Goal: Information Seeking & Learning: Learn about a topic

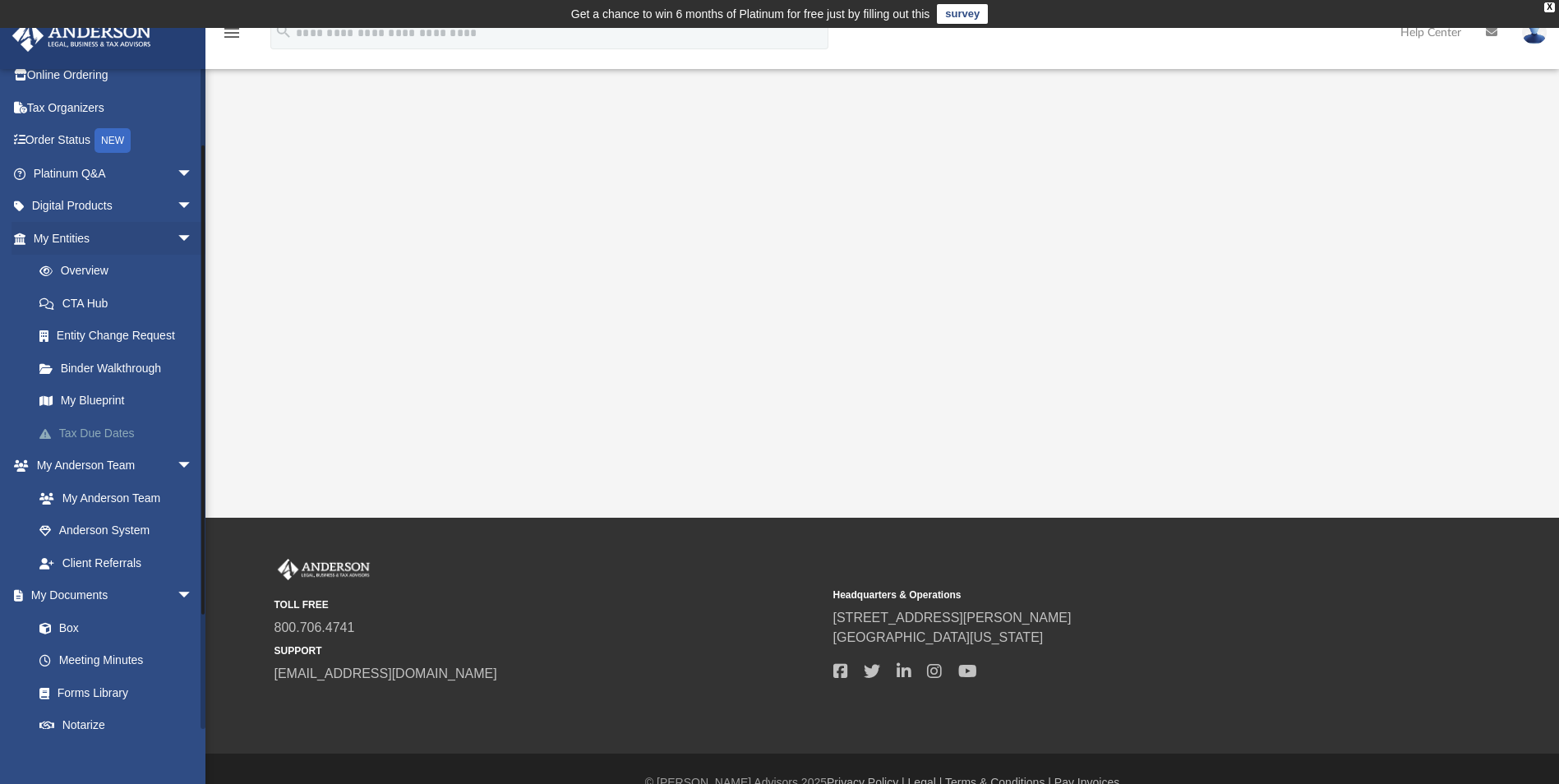
scroll to position [165, 0]
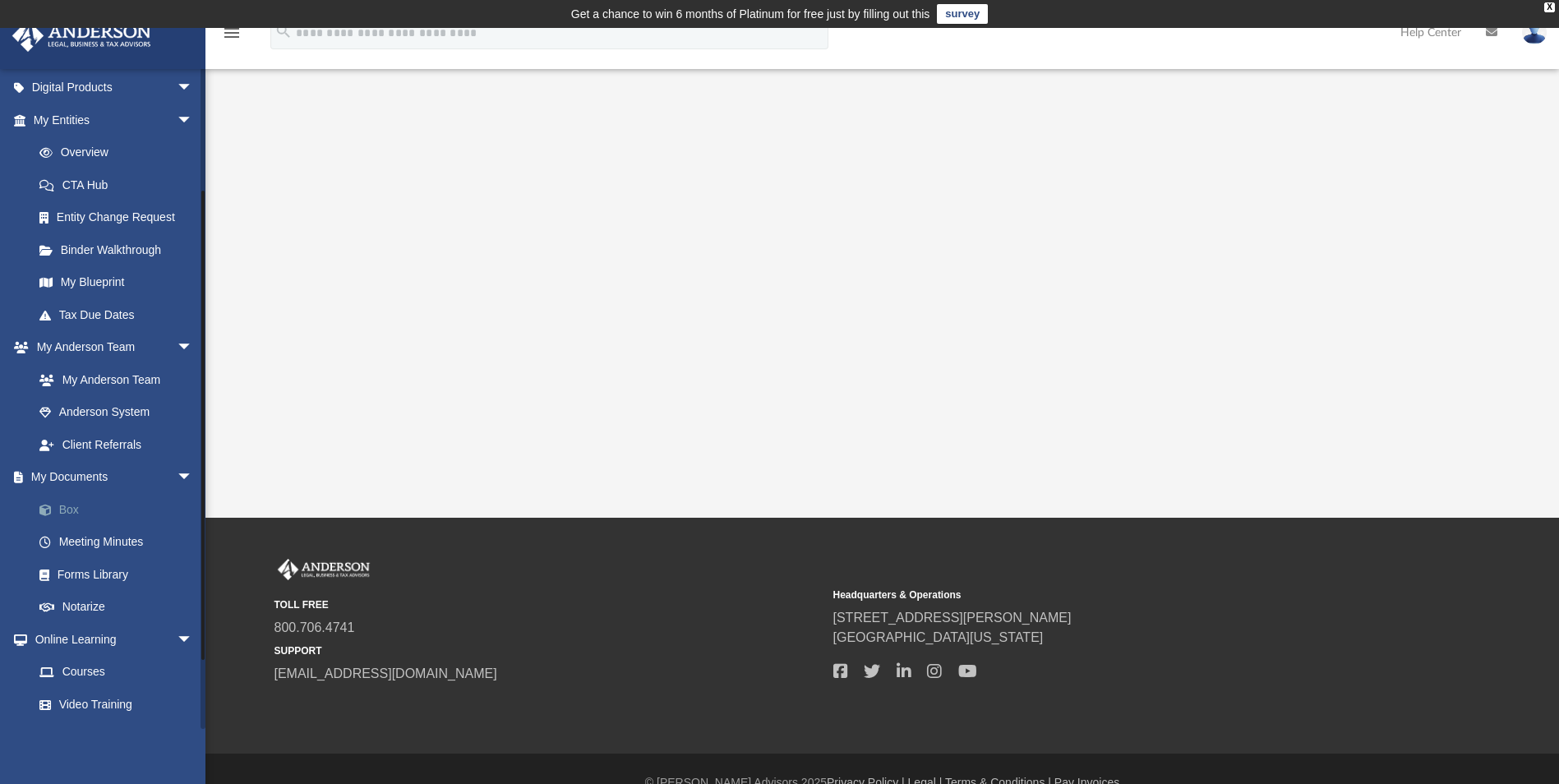
click at [71, 509] on link "Box" at bounding box center [120, 510] width 195 height 33
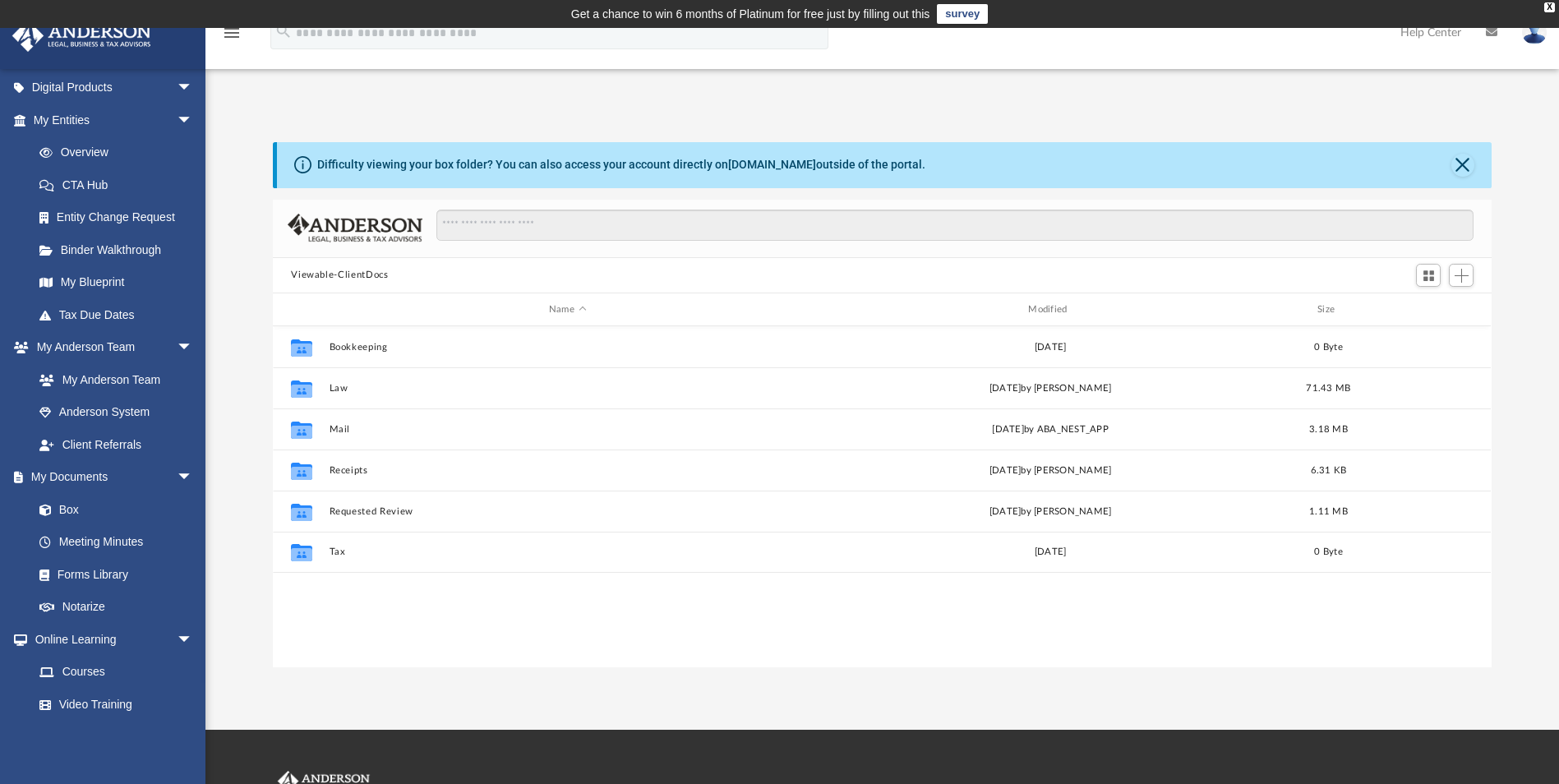
scroll to position [361, 1206]
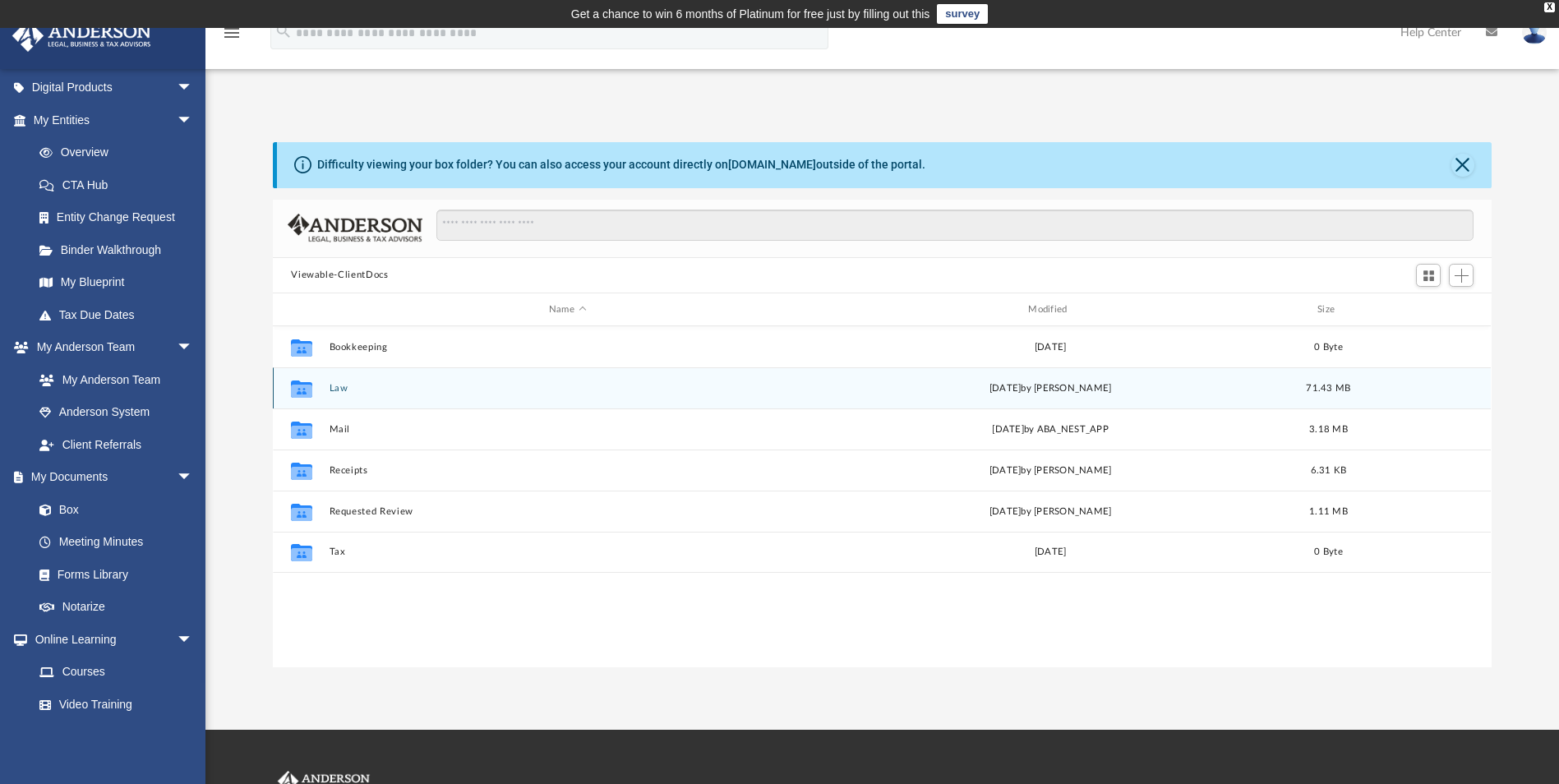
click at [333, 385] on button "Law" at bounding box center [567, 388] width 476 height 10
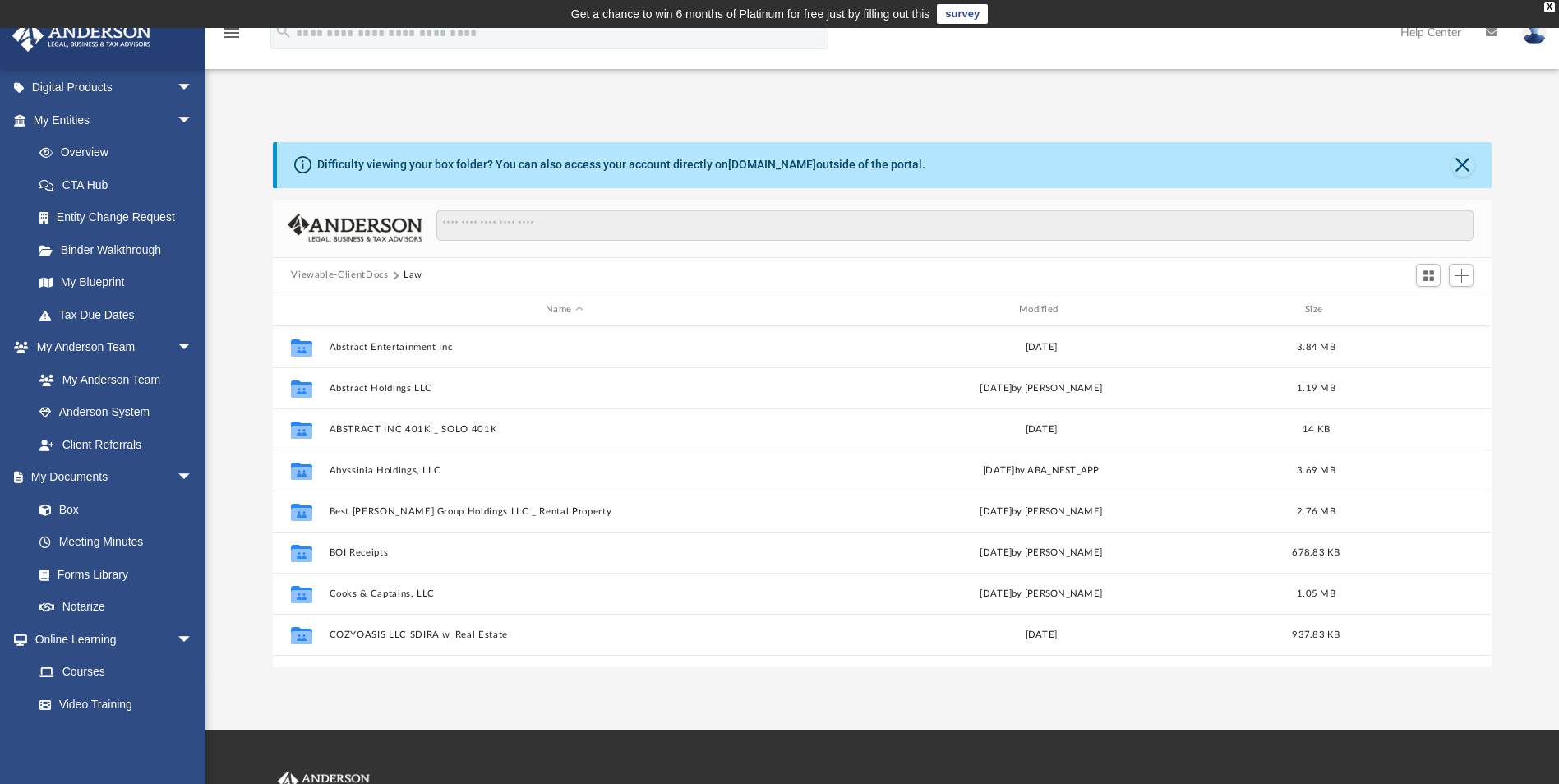
click at [359, 274] on button "Viewable-ClientDocs" at bounding box center [339, 274] width 97 height 15
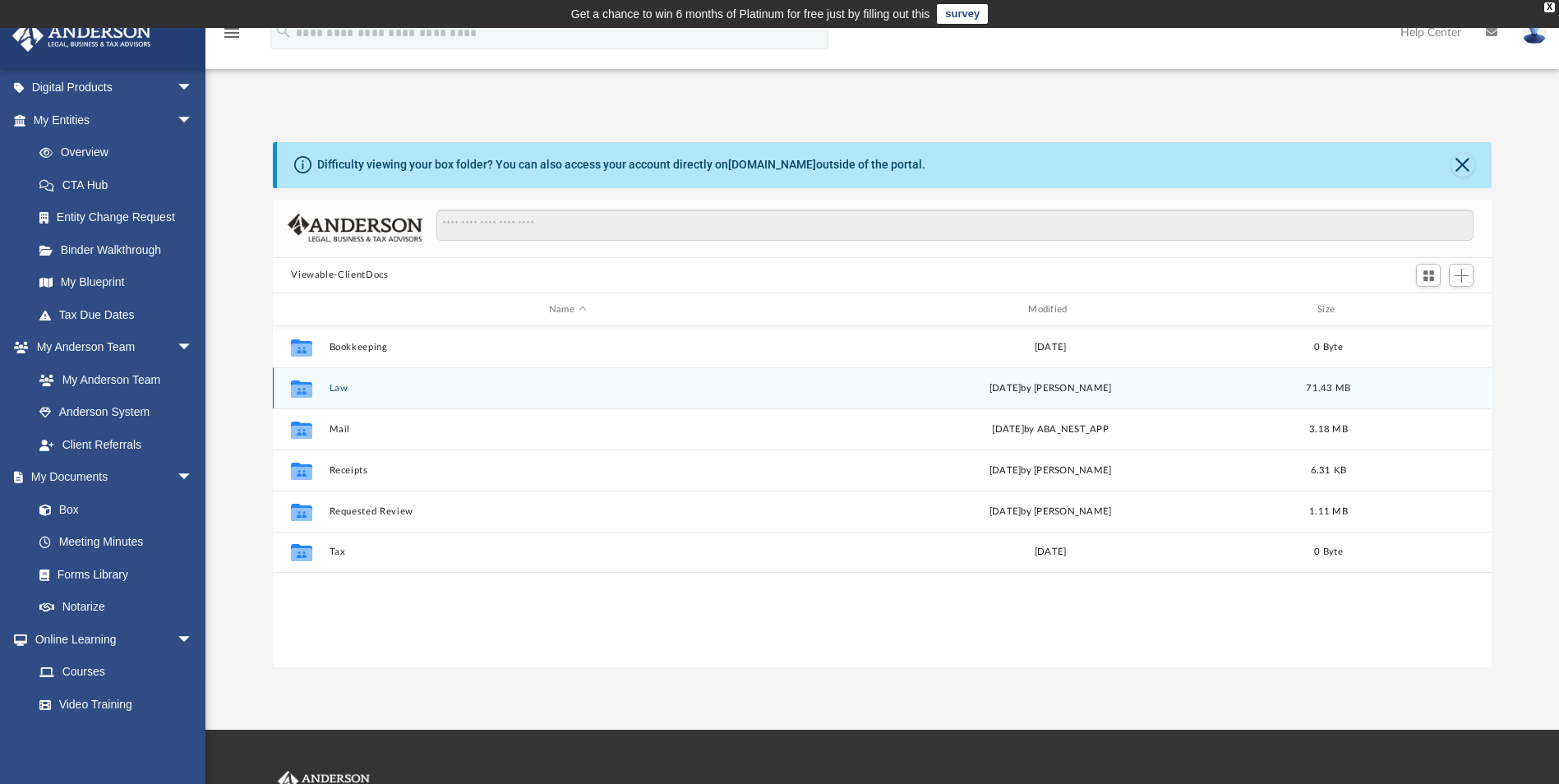
click at [339, 390] on button "Law" at bounding box center [567, 388] width 476 height 10
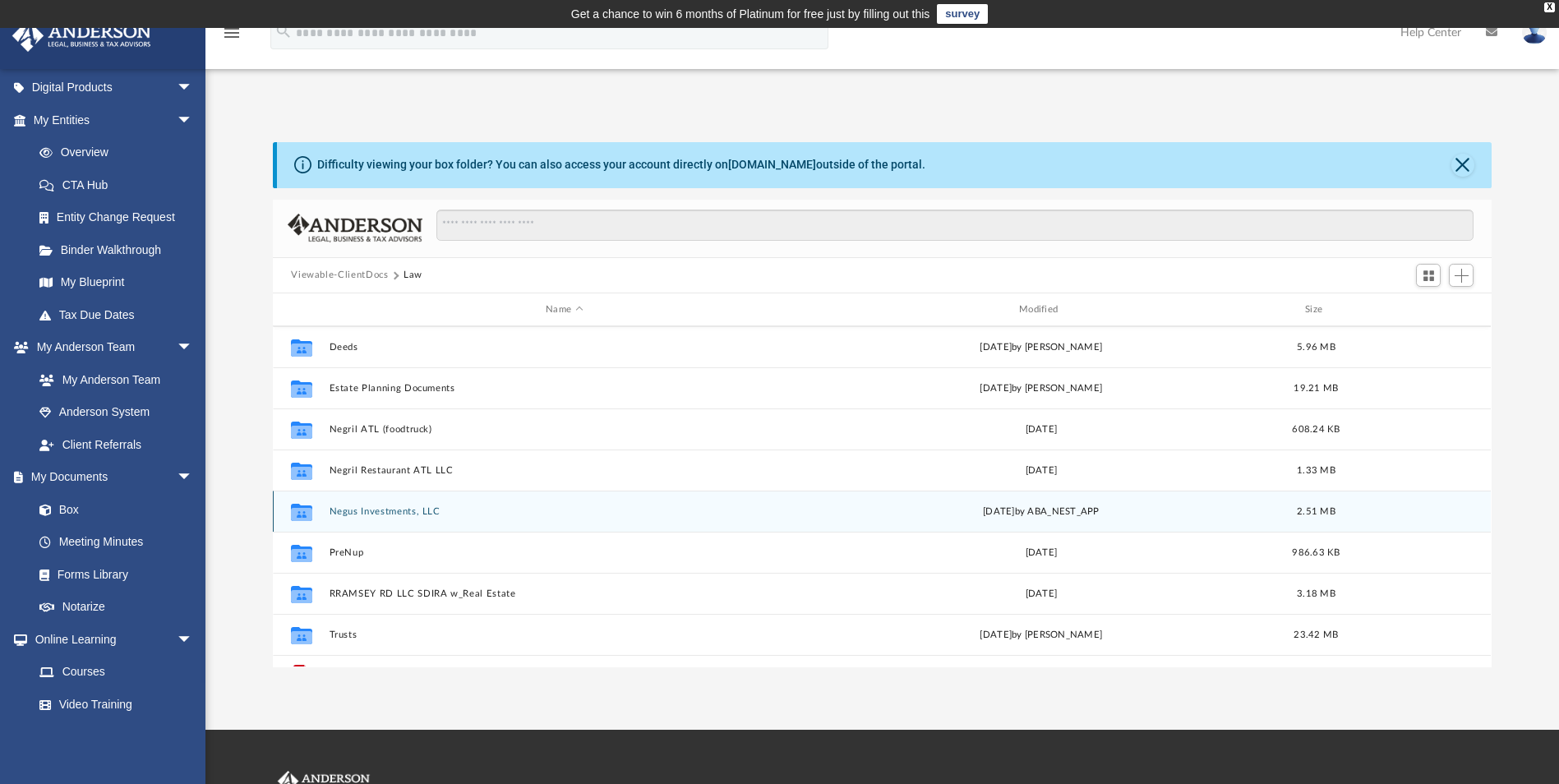
scroll to position [359, 0]
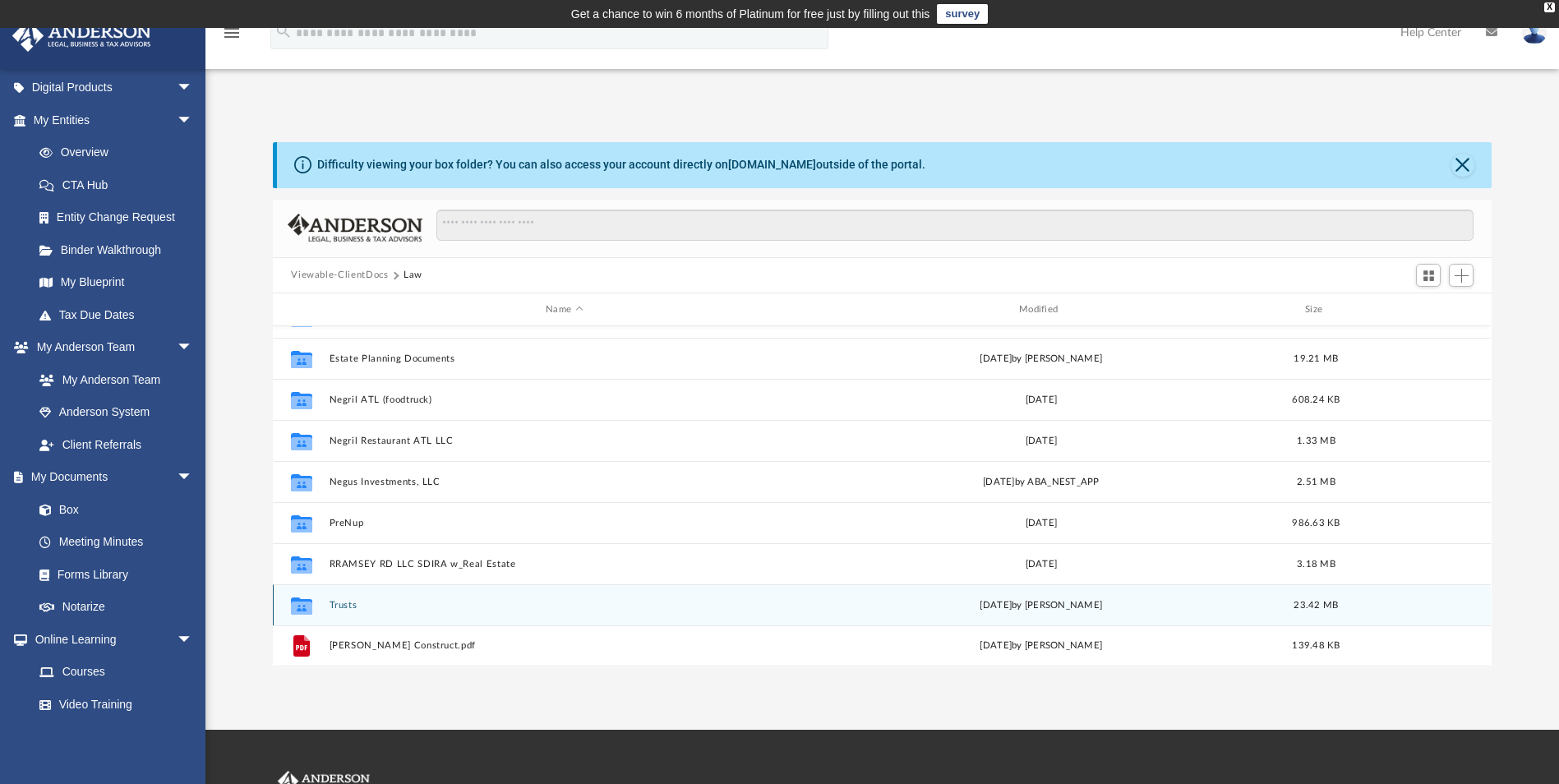
click at [341, 603] on button "Trusts" at bounding box center [565, 605] width 470 height 10
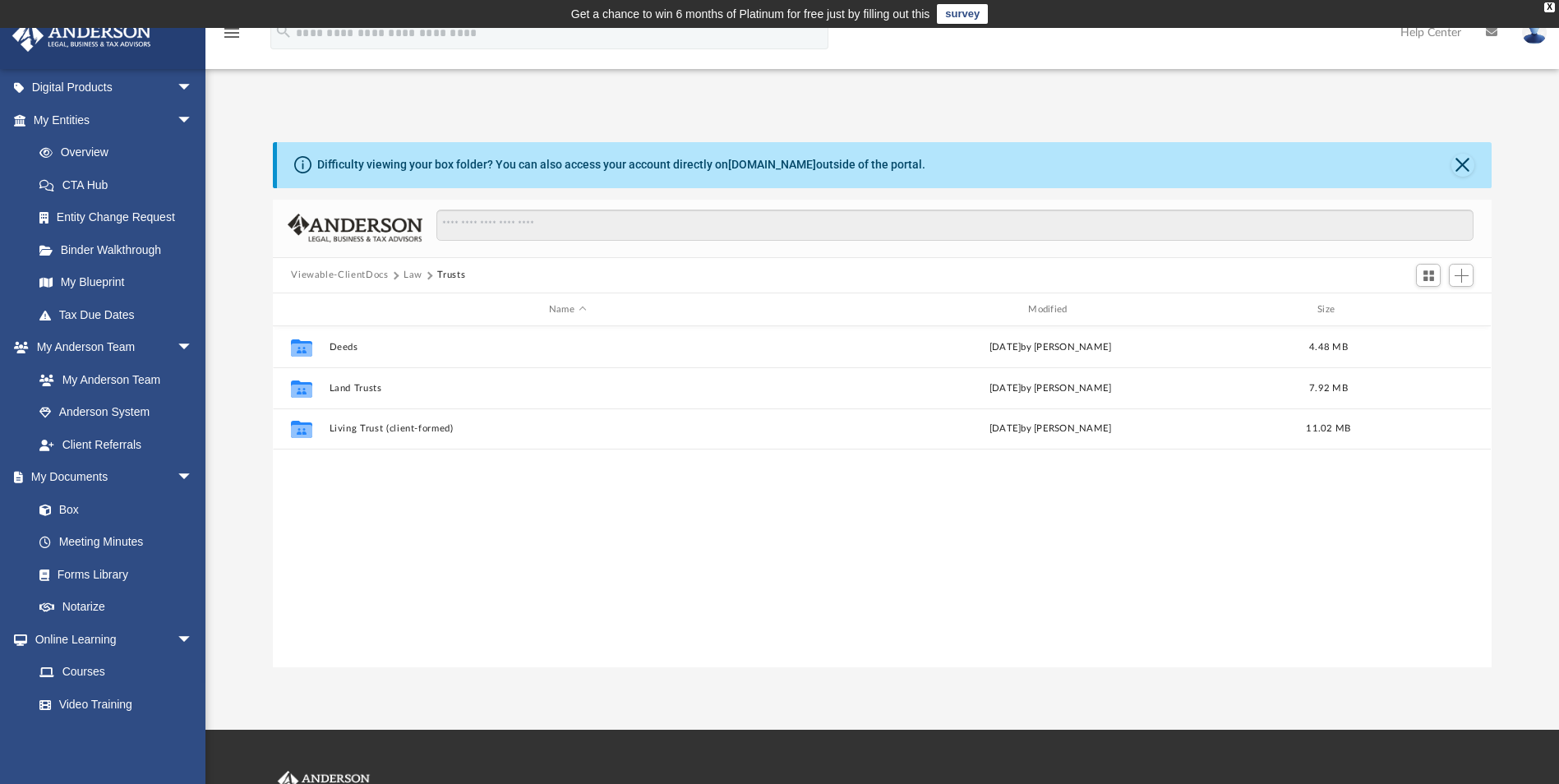
scroll to position [0, 0]
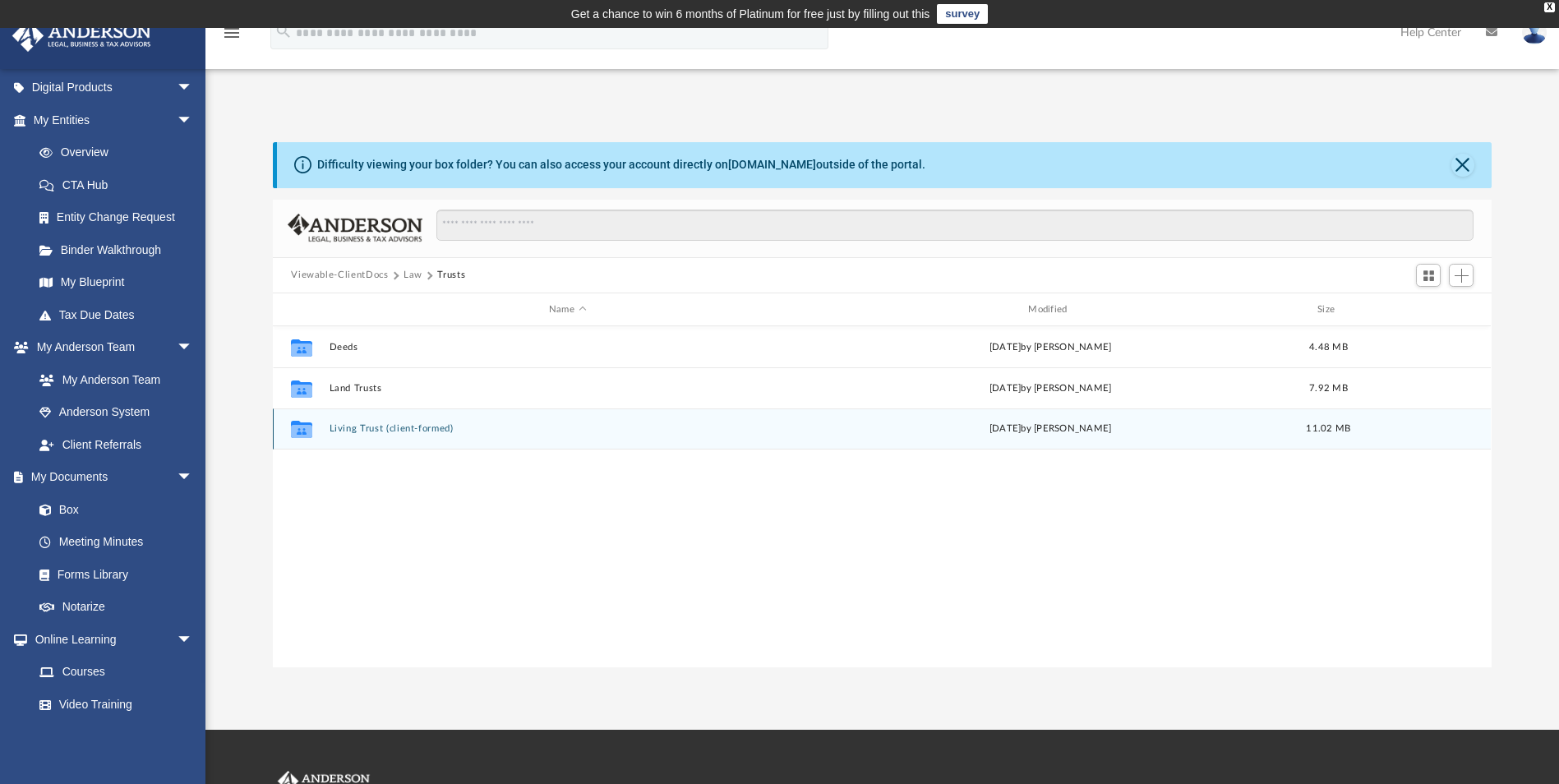
click at [363, 431] on button "Living Trust (client-formed)" at bounding box center [567, 429] width 476 height 10
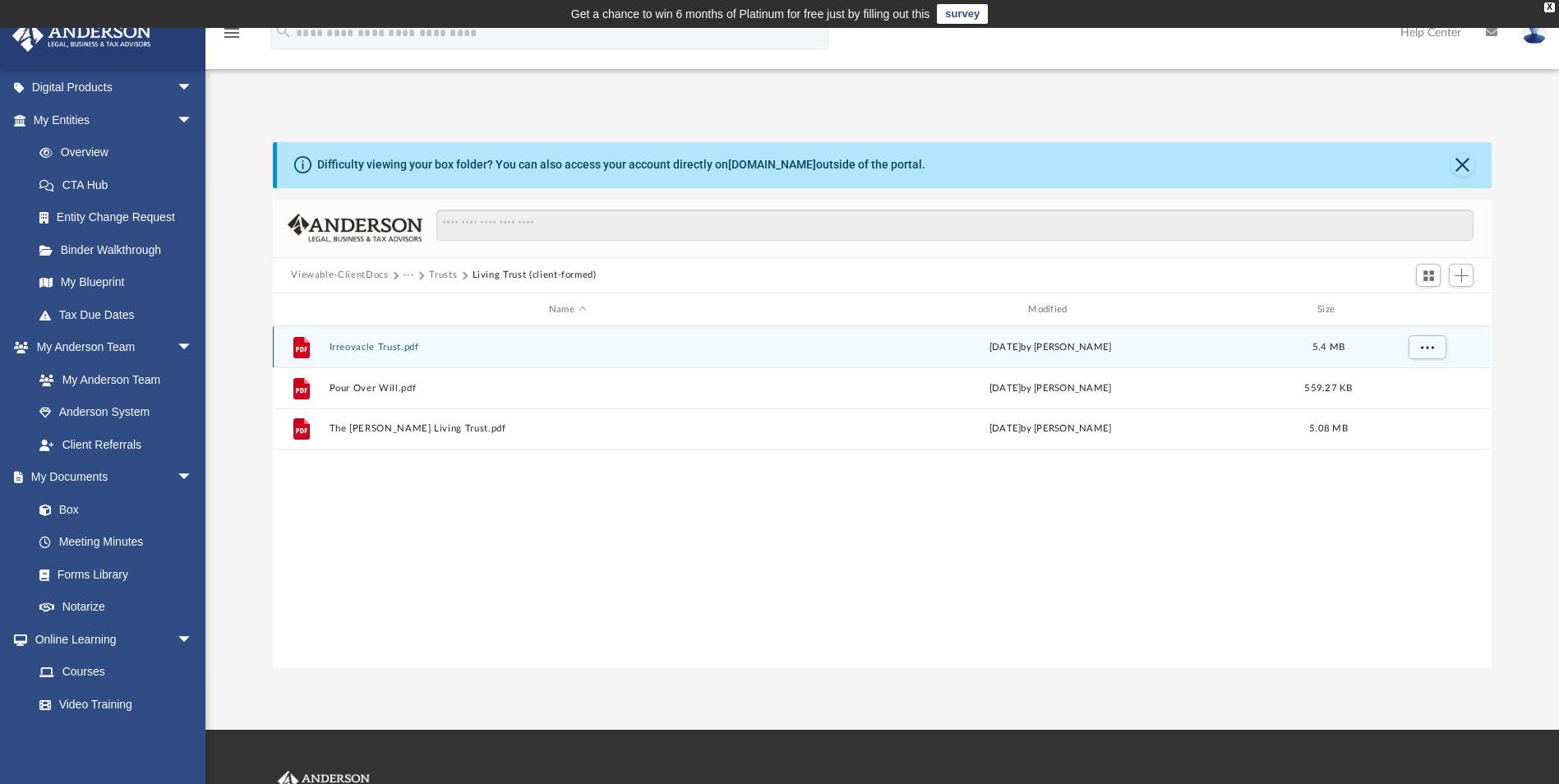
click at [366, 343] on button "Irreovacle Trust.pdf" at bounding box center [567, 347] width 476 height 10
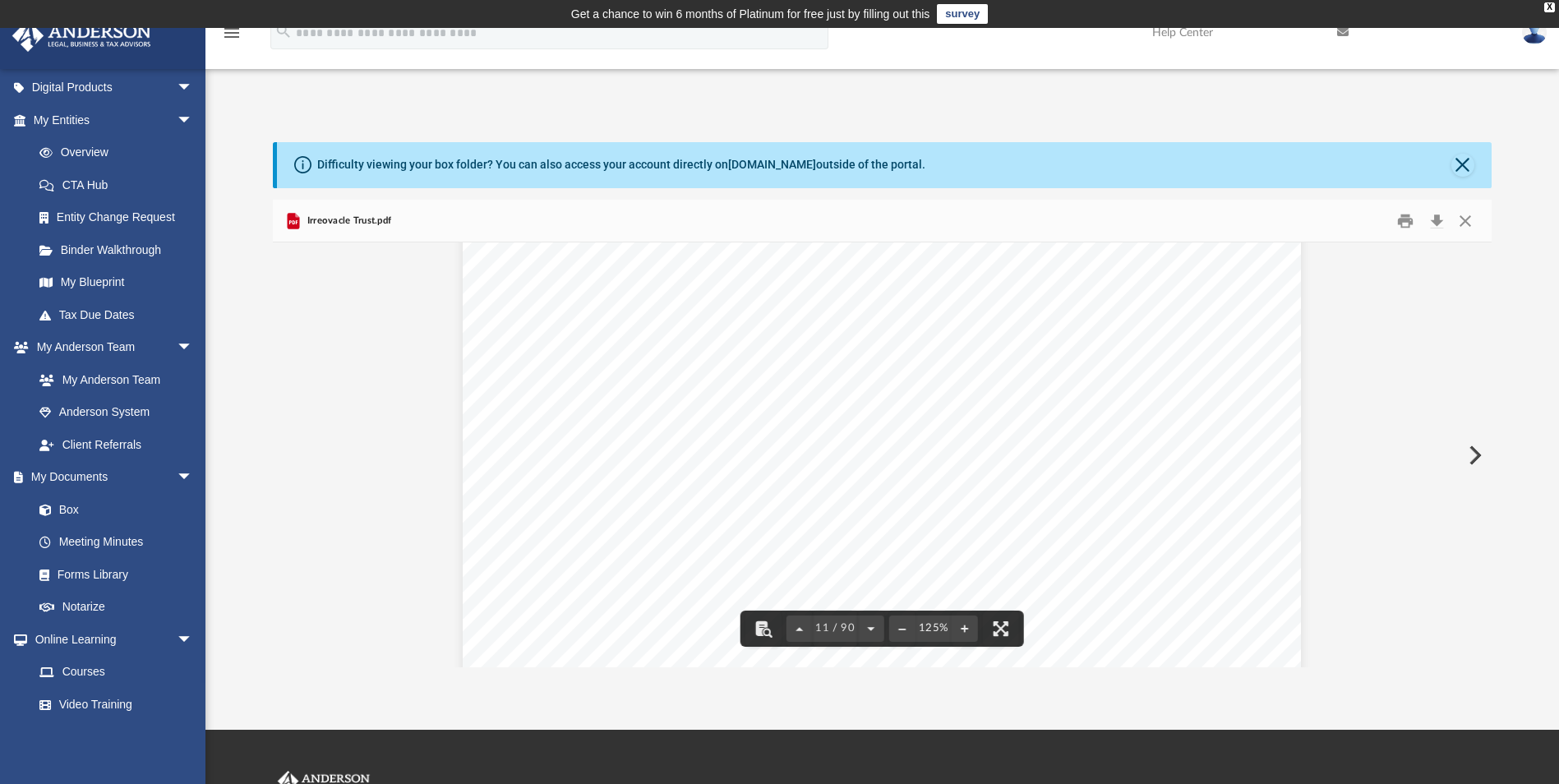
scroll to position [11501, 0]
click at [1462, 221] on button "Close" at bounding box center [1465, 220] width 29 height 26
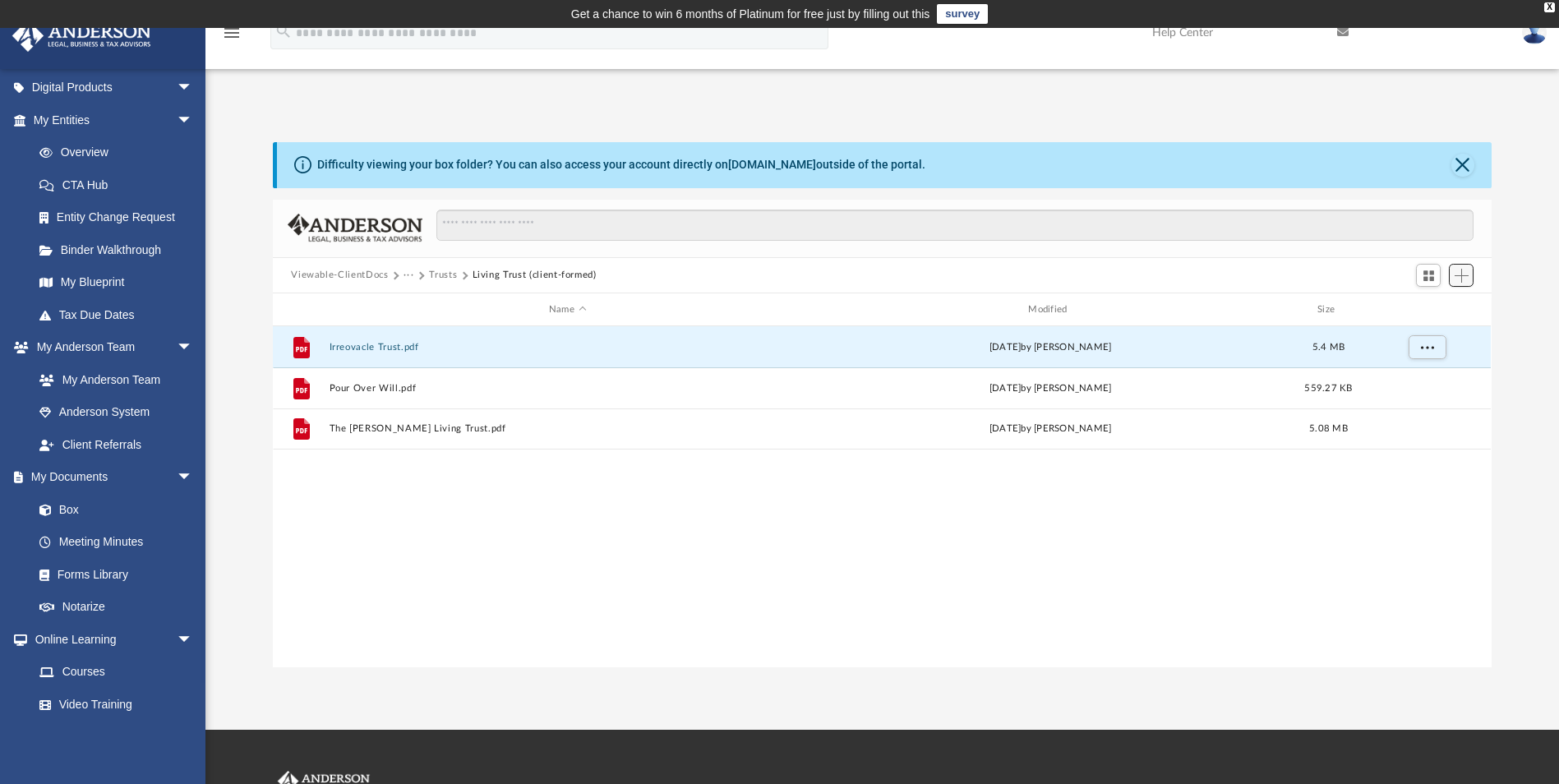
click at [1462, 273] on span "Add" at bounding box center [1461, 275] width 14 height 14
click at [1441, 313] on li "Upload" at bounding box center [1437, 309] width 52 height 17
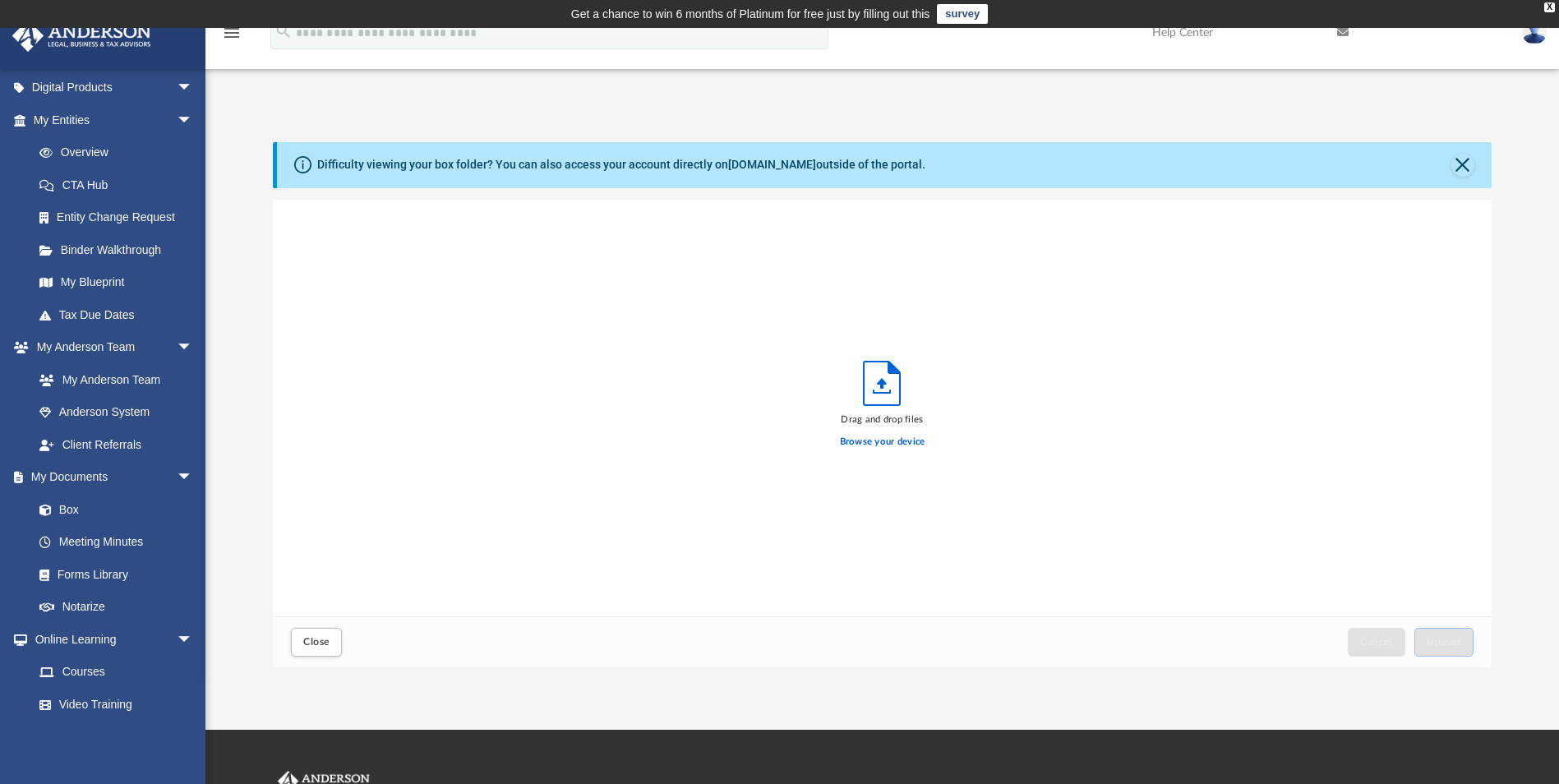
scroll to position [404, 1206]
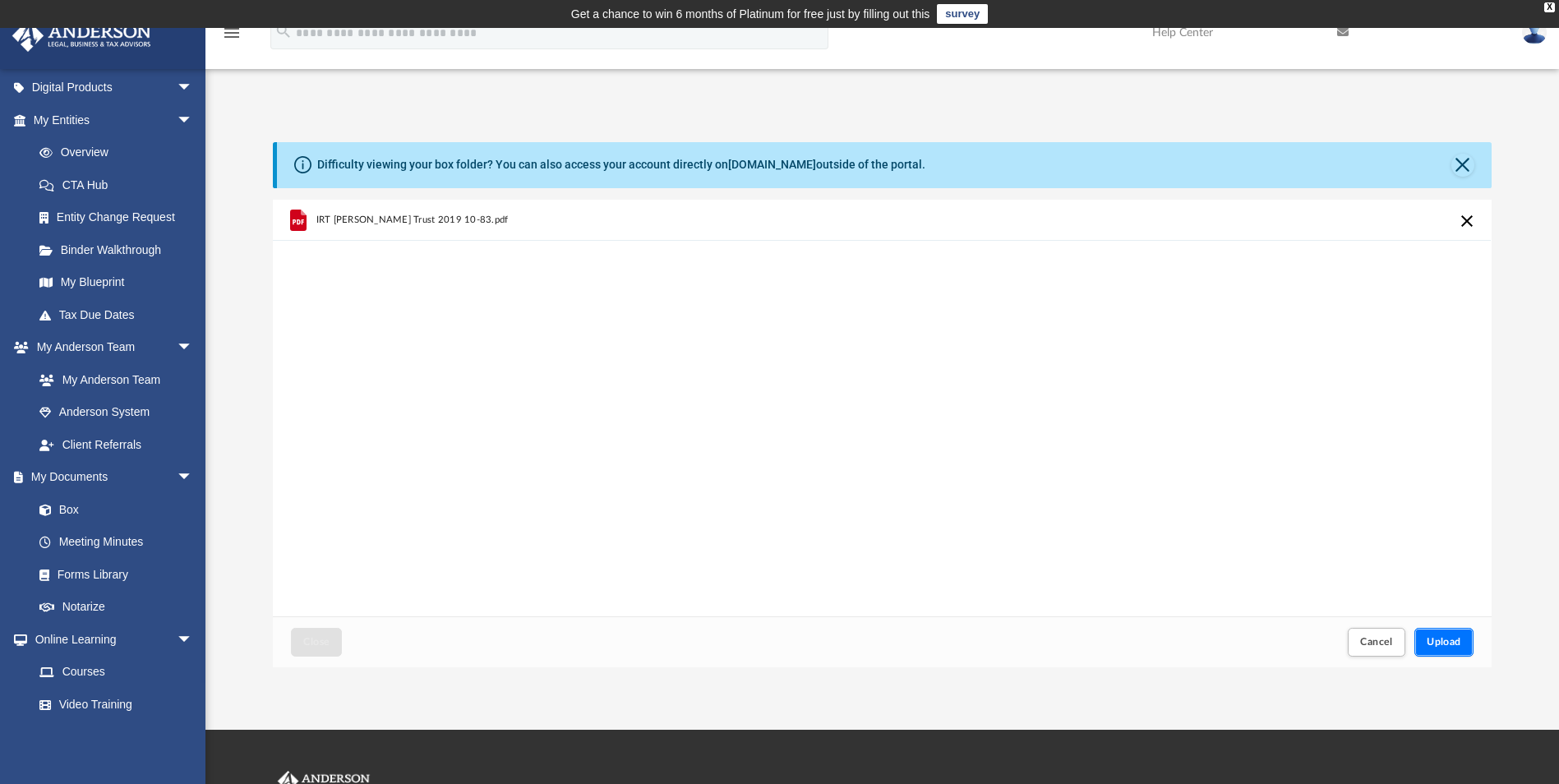
click at [1453, 642] on span "Upload" at bounding box center [1444, 641] width 34 height 9
click at [309, 633] on button "Close" at bounding box center [316, 642] width 51 height 29
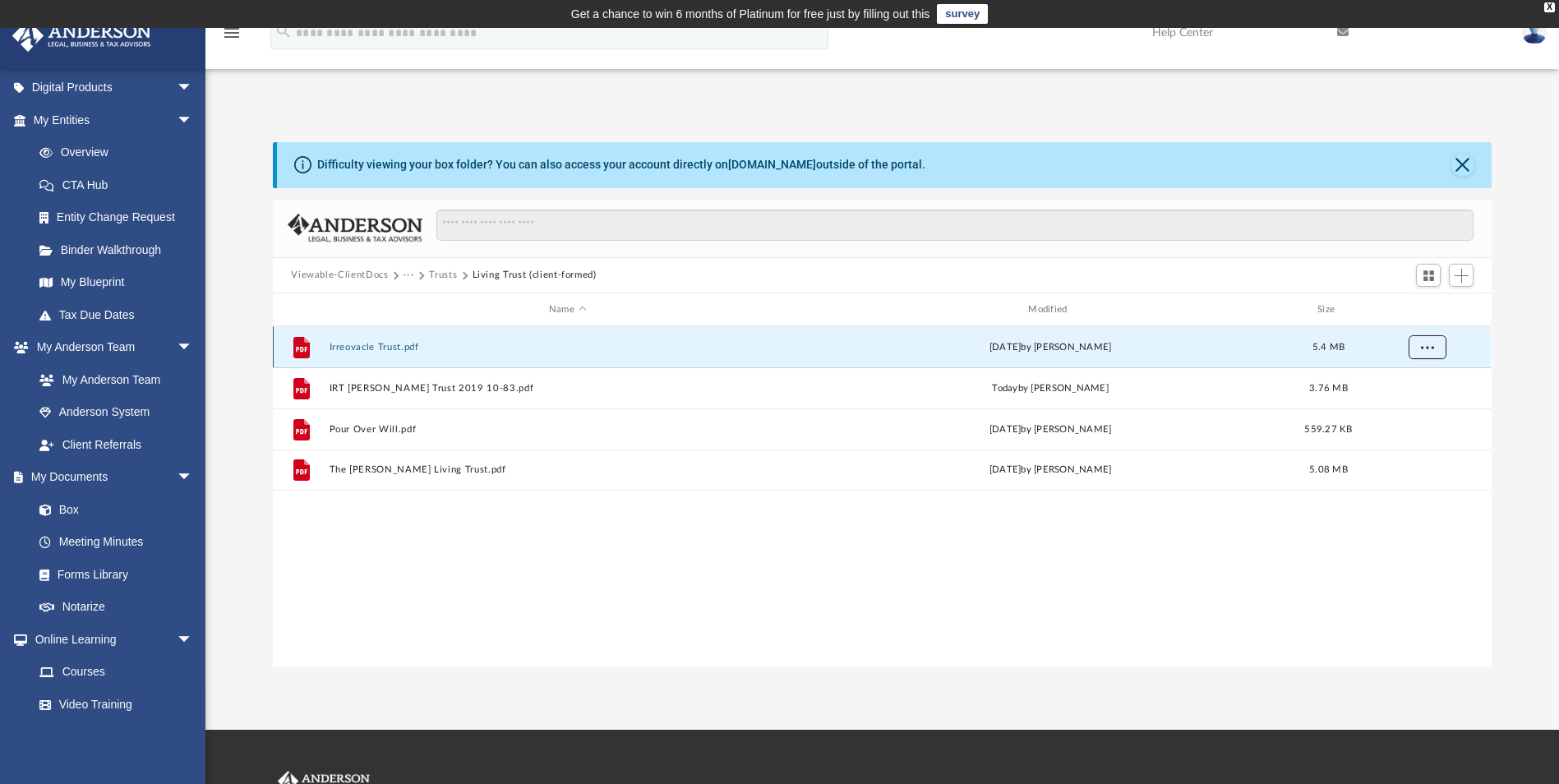
click at [1420, 350] on button "More options" at bounding box center [1427, 347] width 38 height 25
click at [532, 603] on div "File Irreovacle Trust.pdf [DATE] by [PERSON_NAME] 5.4 MB File IRT [PERSON_NAME]…" at bounding box center [881, 496] width 1218 height 340
click at [368, 345] on button "Irreovacle Trust.pdf" at bounding box center [567, 347] width 476 height 10
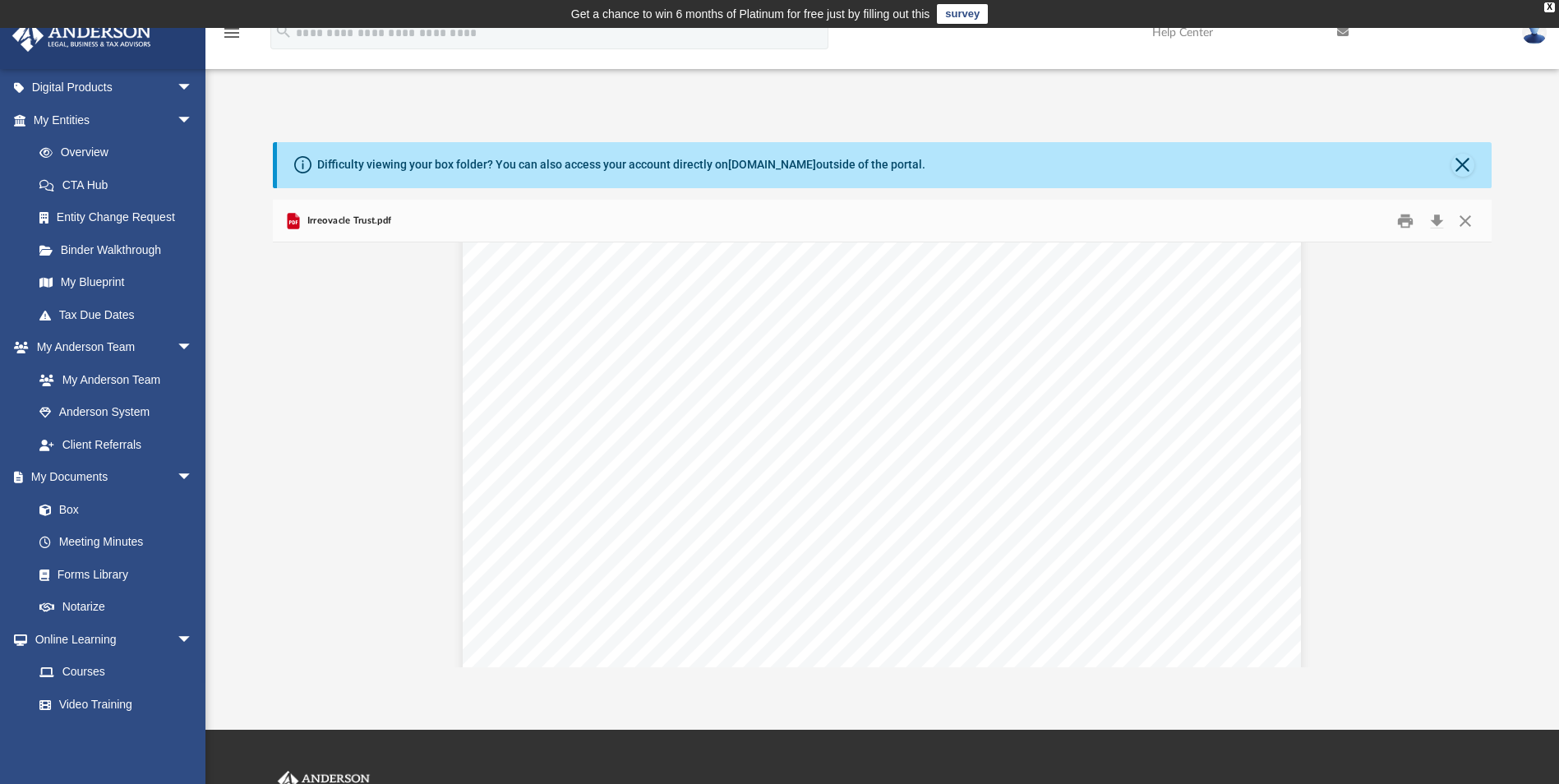
scroll to position [87637, 0]
click at [1466, 221] on button "Close" at bounding box center [1465, 220] width 29 height 26
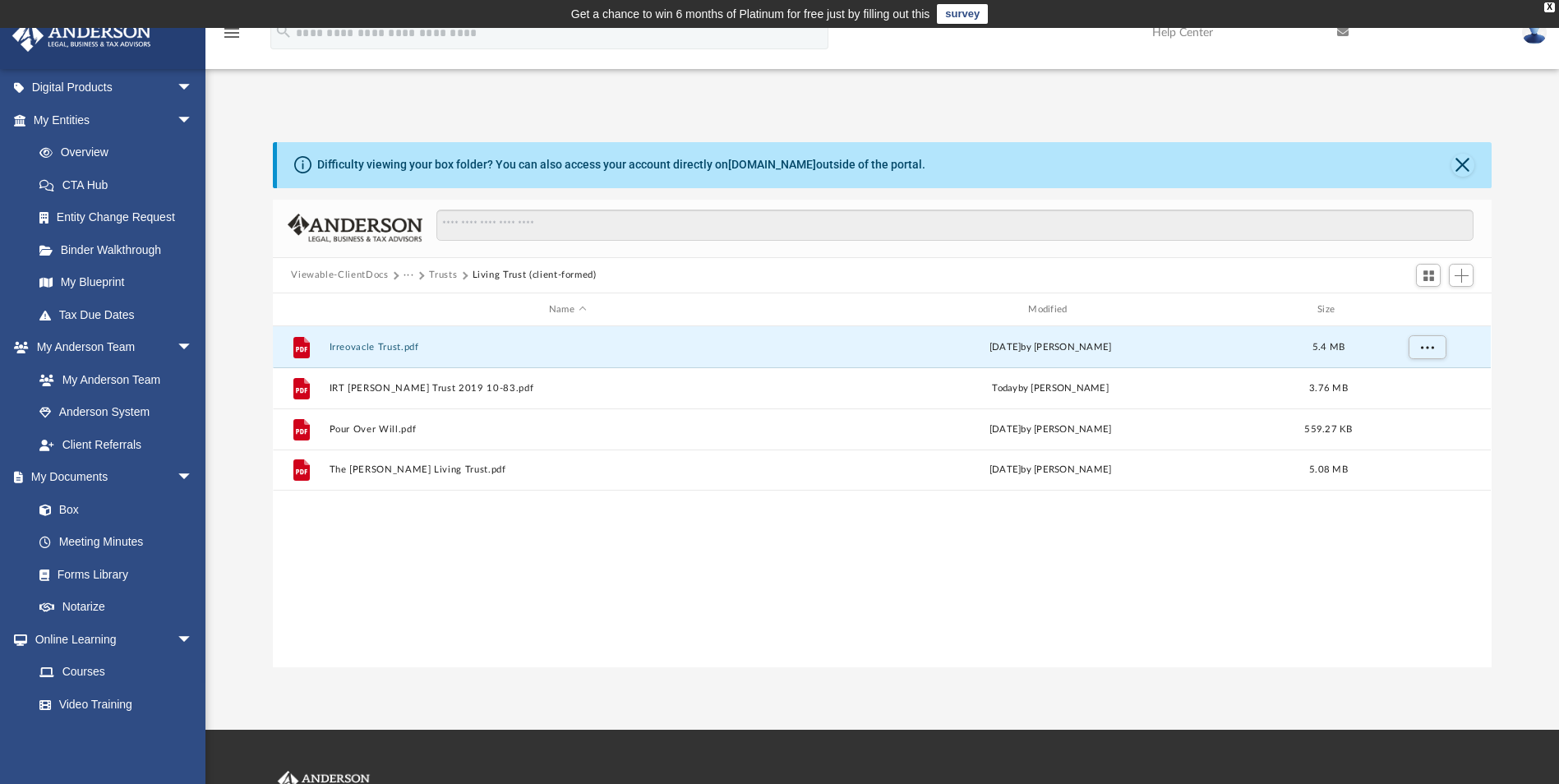
click at [440, 274] on button "Trusts" at bounding box center [443, 274] width 28 height 15
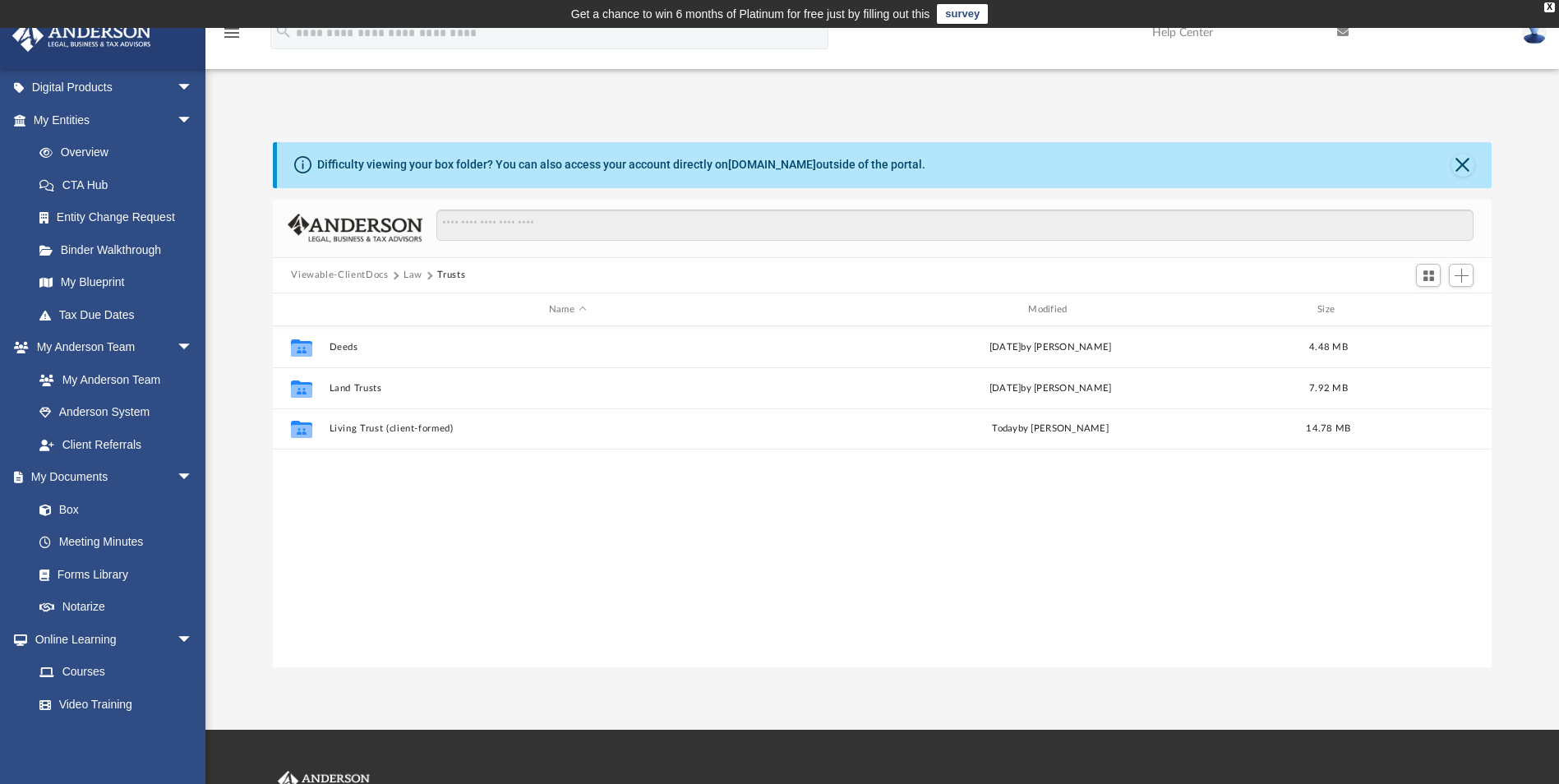
click at [362, 280] on button "Viewable-ClientDocs" at bounding box center [339, 274] width 97 height 15
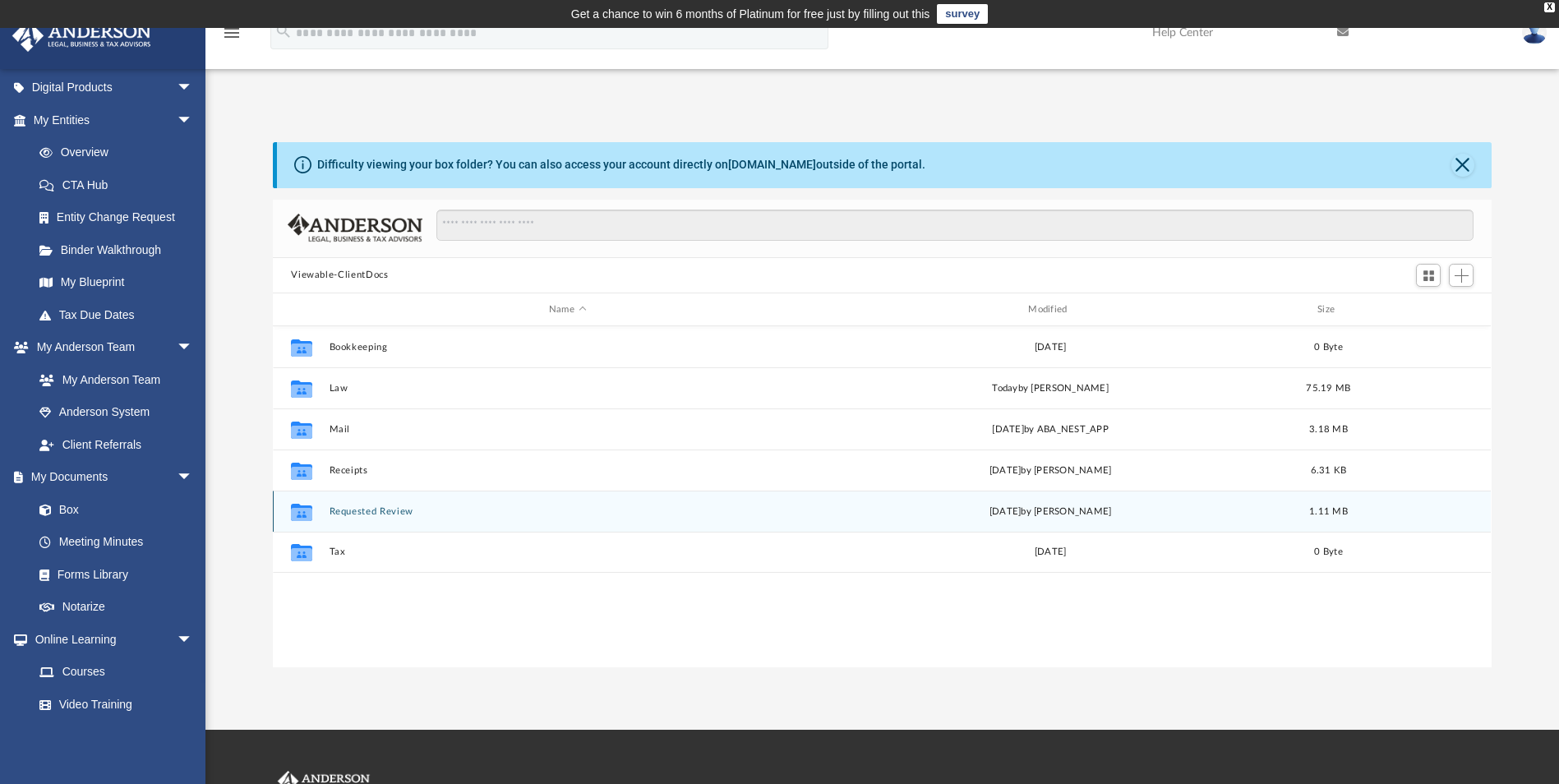
click at [355, 515] on button "Requested Review" at bounding box center [567, 511] width 476 height 10
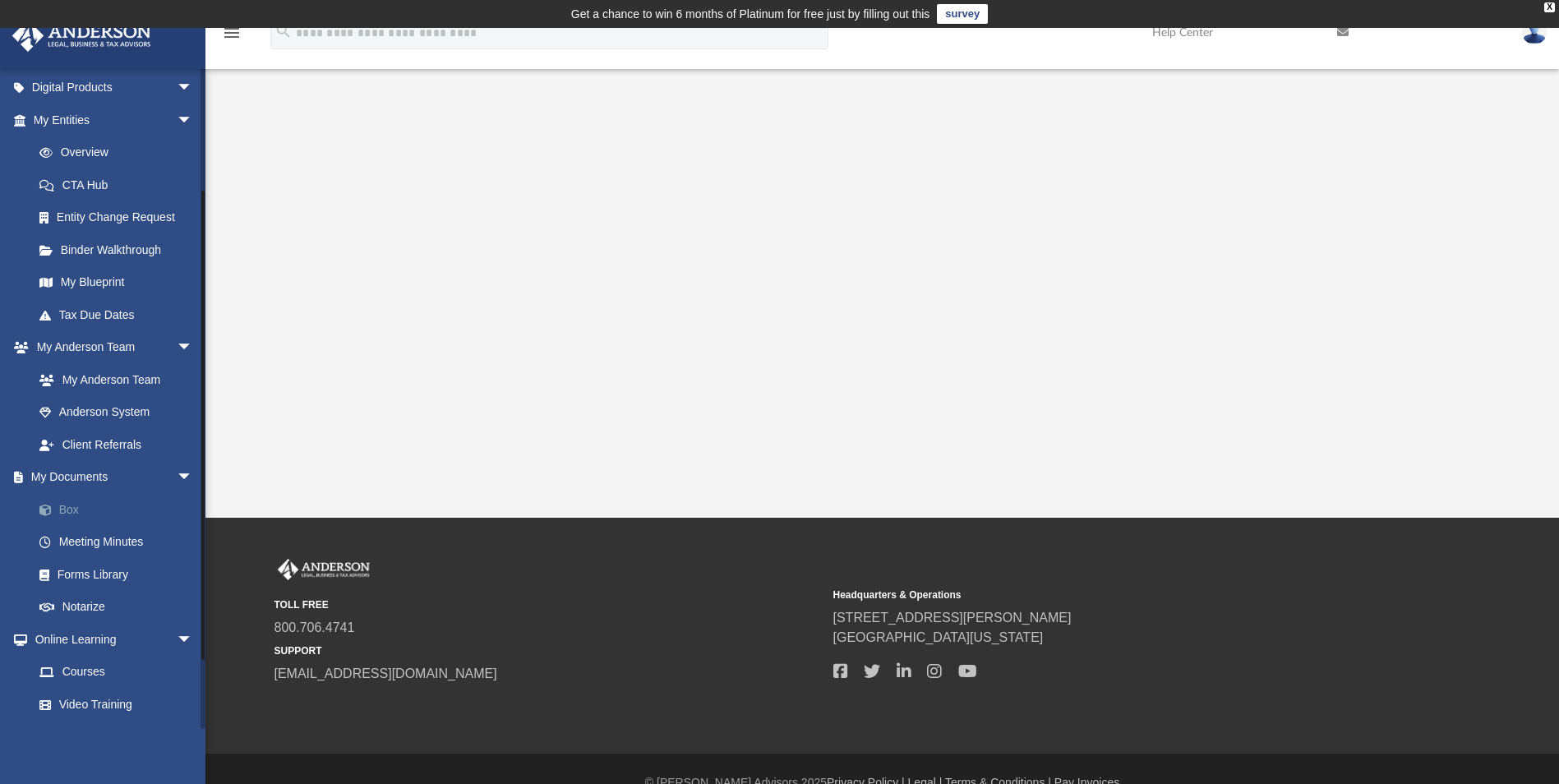
click at [72, 509] on link "Box" at bounding box center [120, 510] width 195 height 33
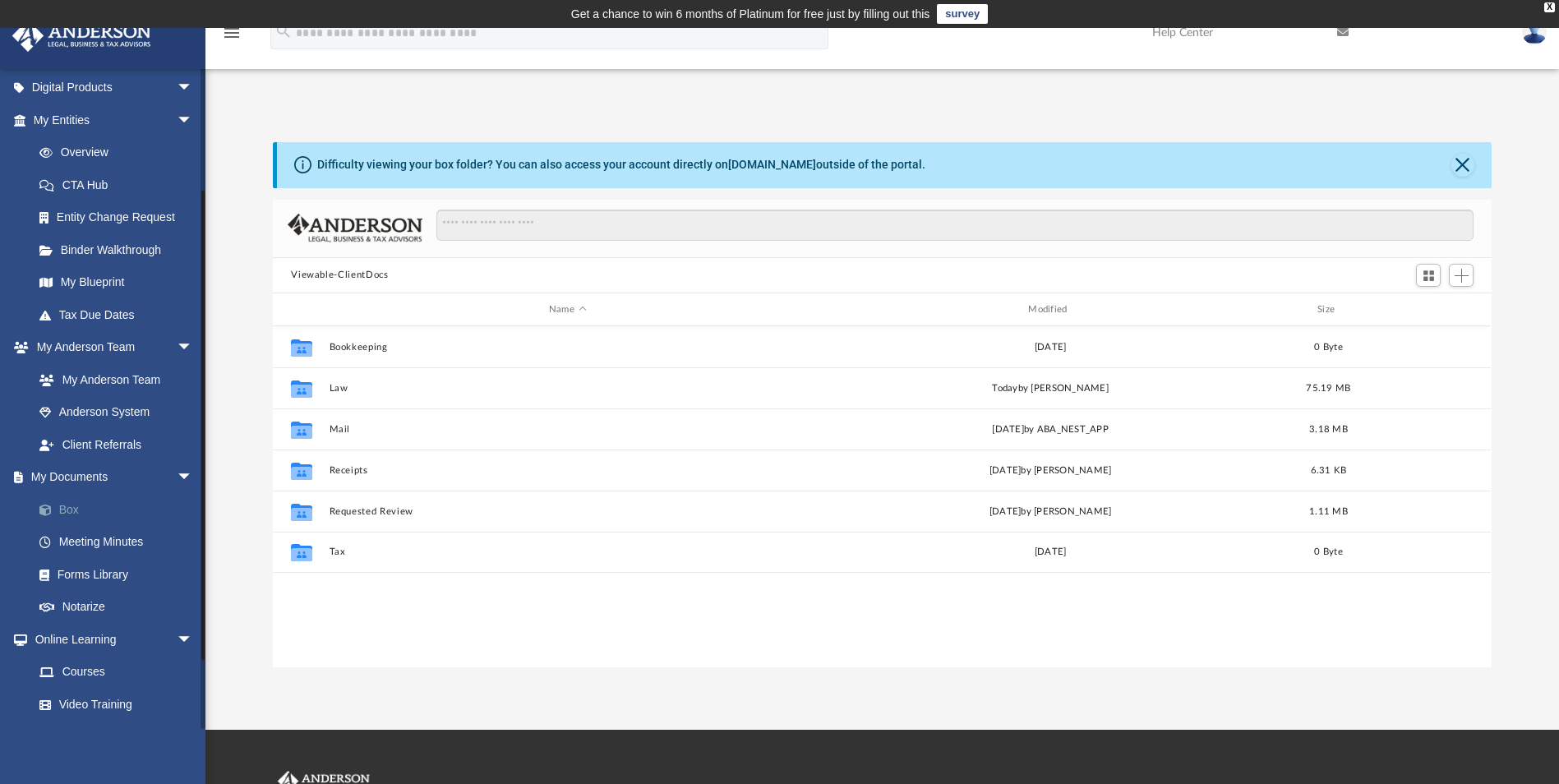
scroll to position [361, 1206]
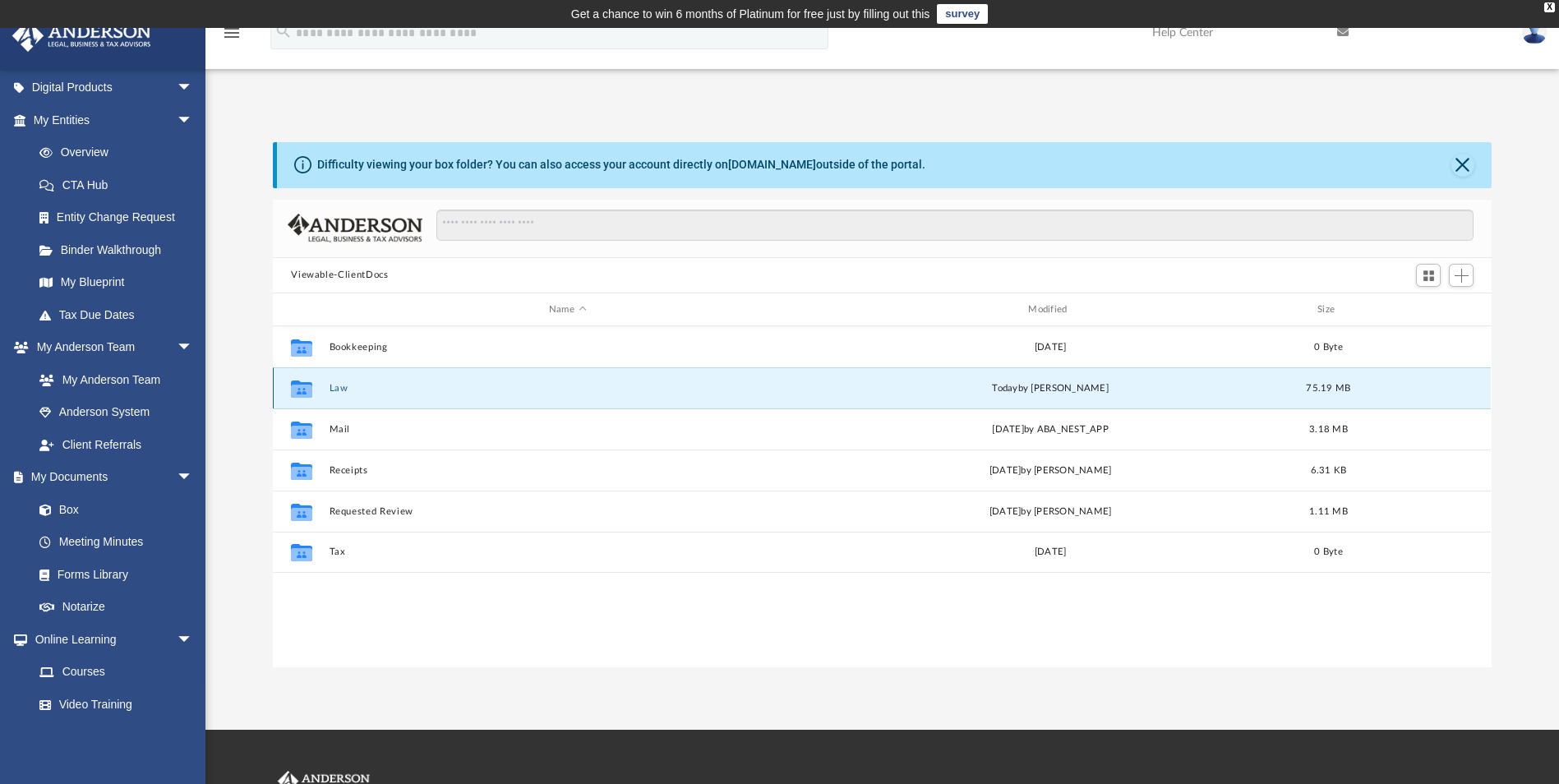
click at [340, 389] on button "Law" at bounding box center [567, 388] width 476 height 10
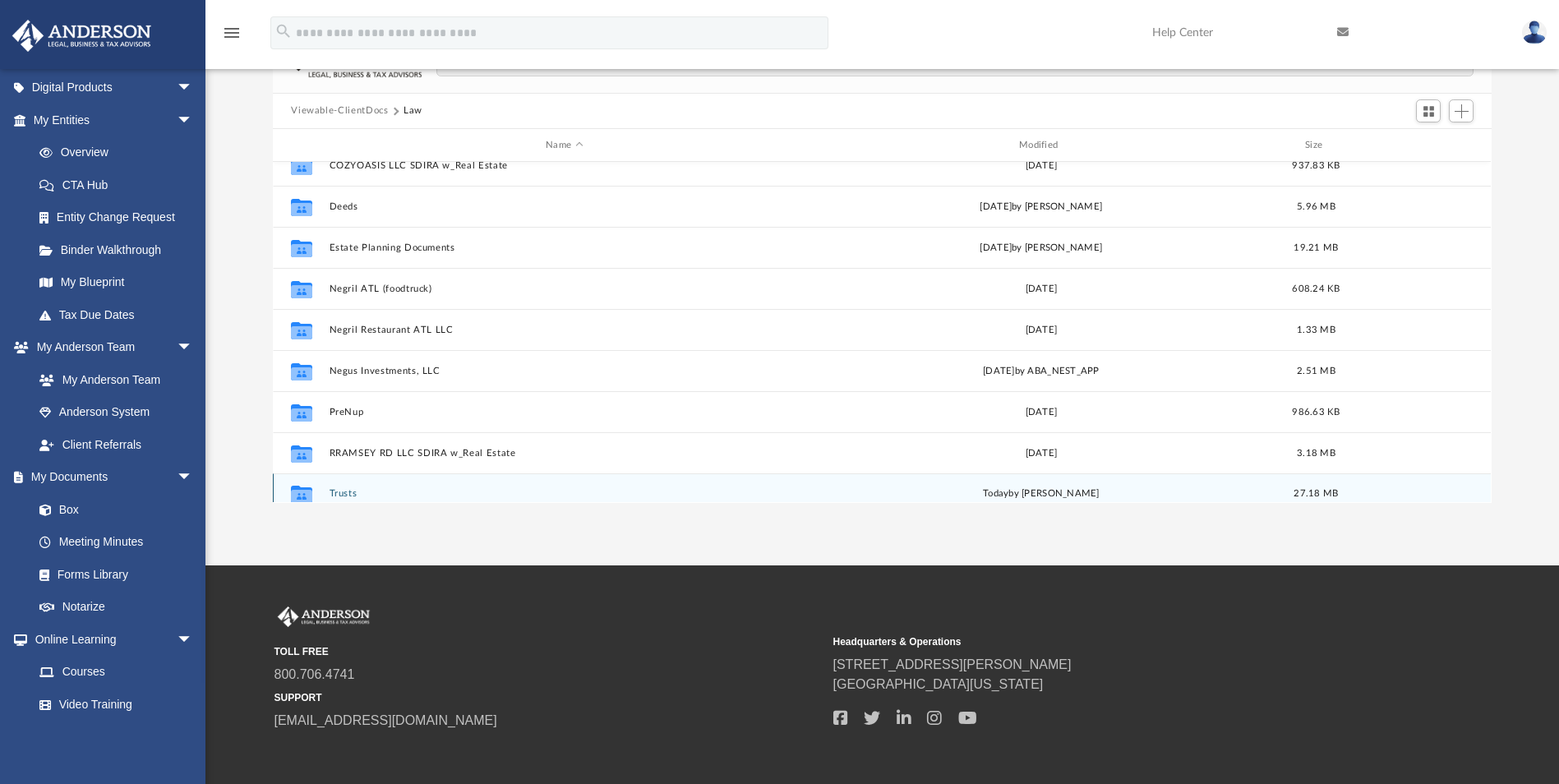
scroll to position [276, 0]
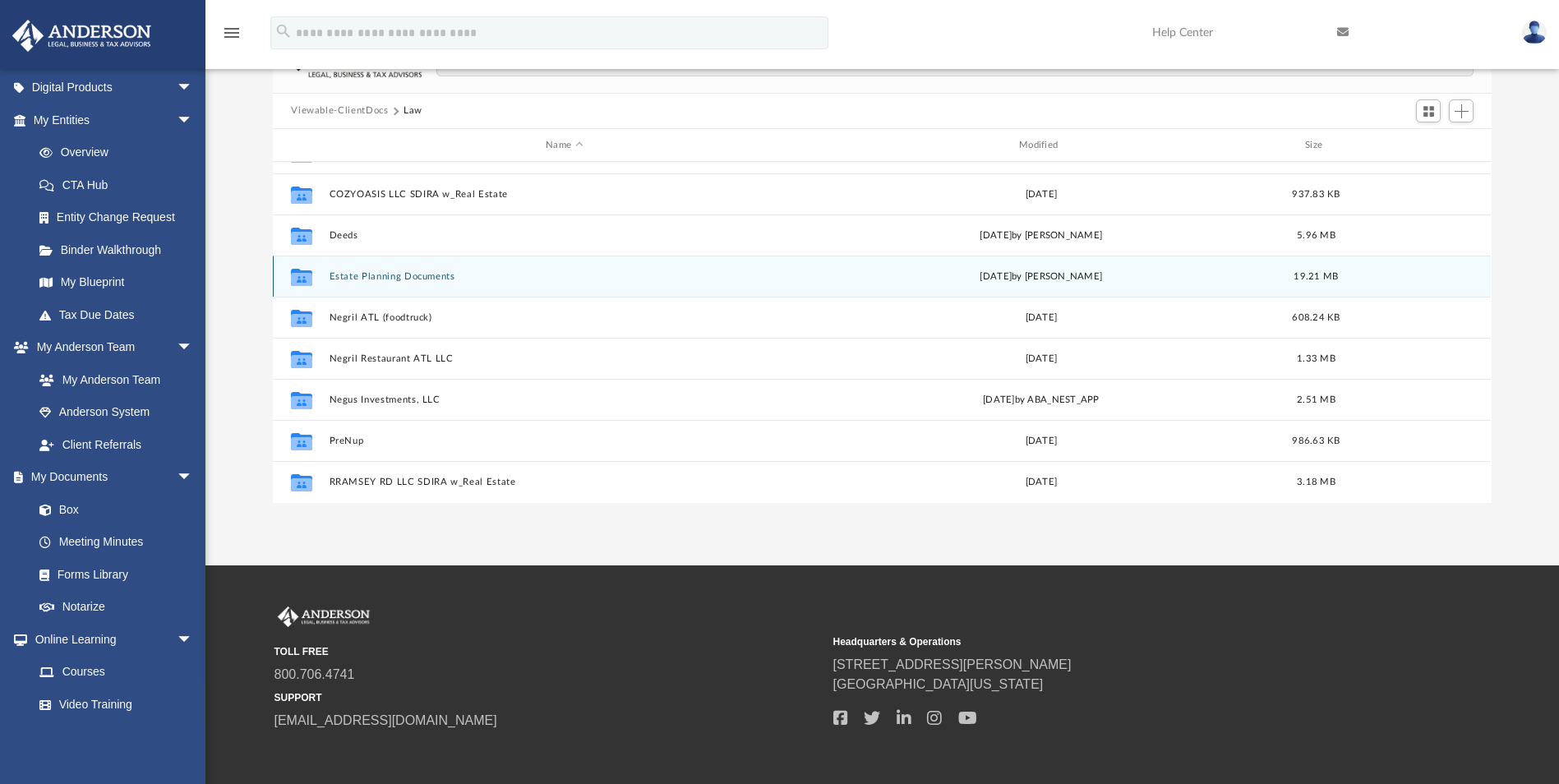
click at [399, 274] on button "Estate Planning Documents" at bounding box center [565, 276] width 470 height 10
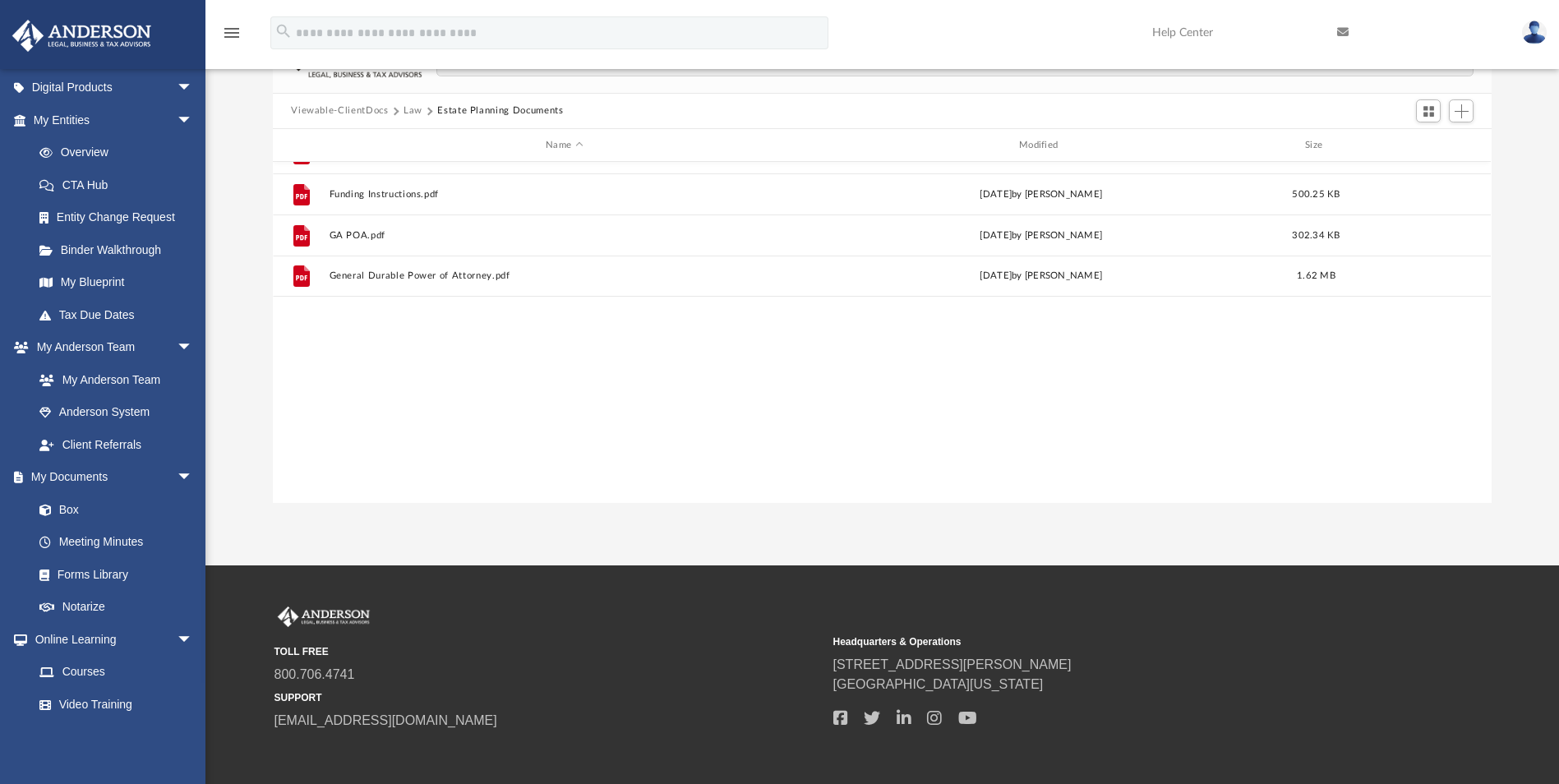
scroll to position [0, 0]
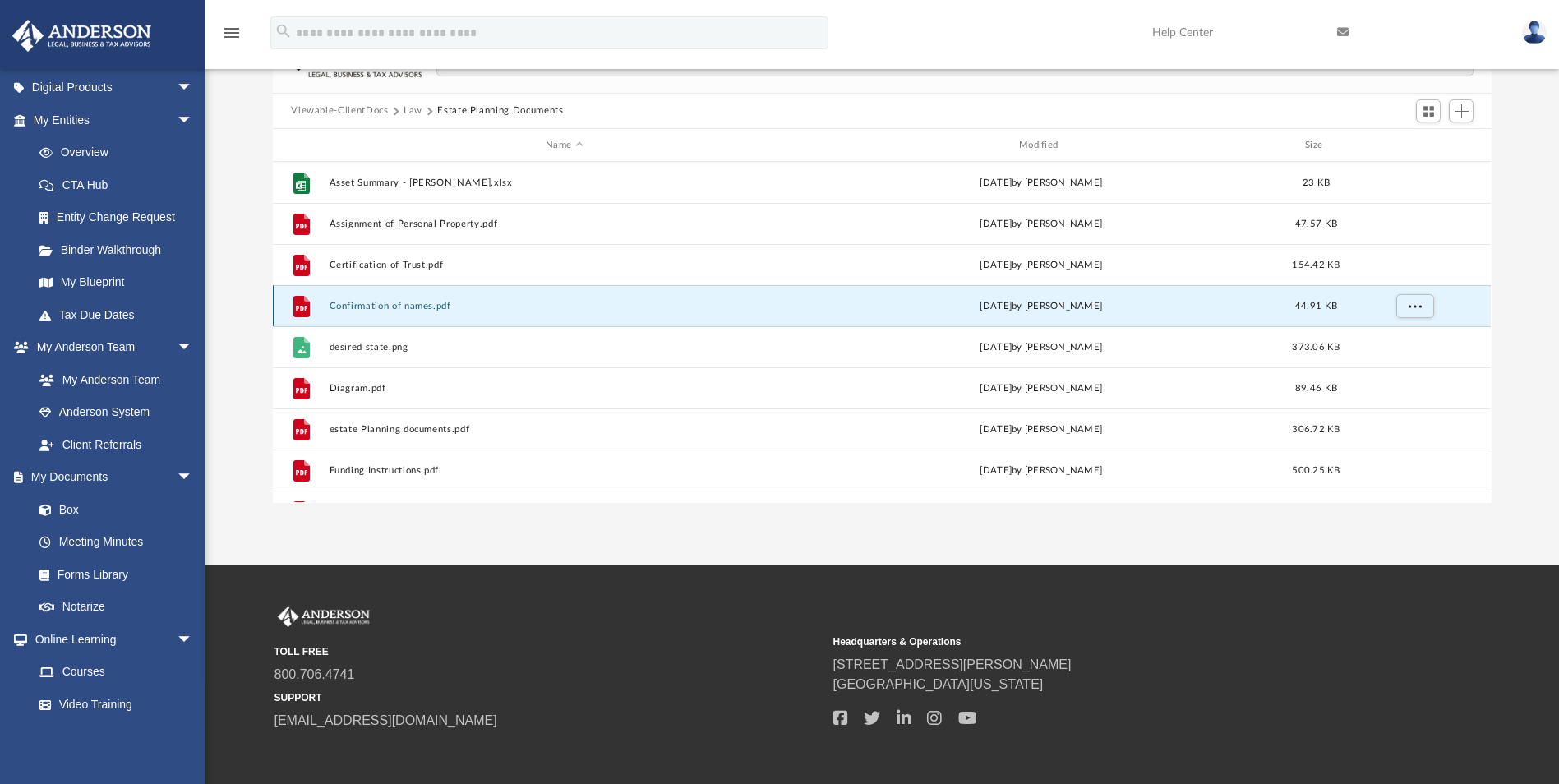
click at [377, 305] on button "Confirmation of names.pdf" at bounding box center [565, 306] width 470 height 10
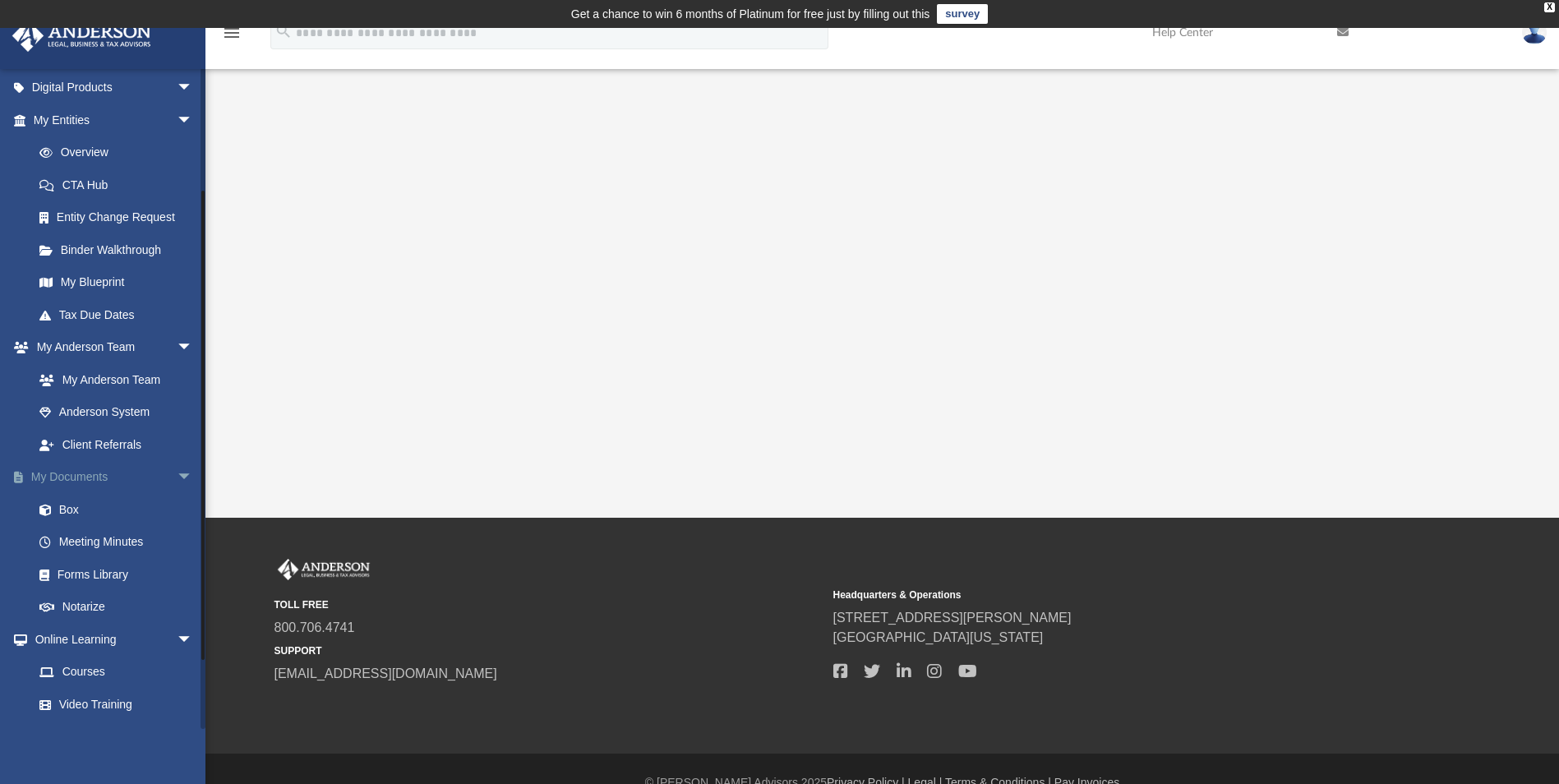
scroll to position [28, 0]
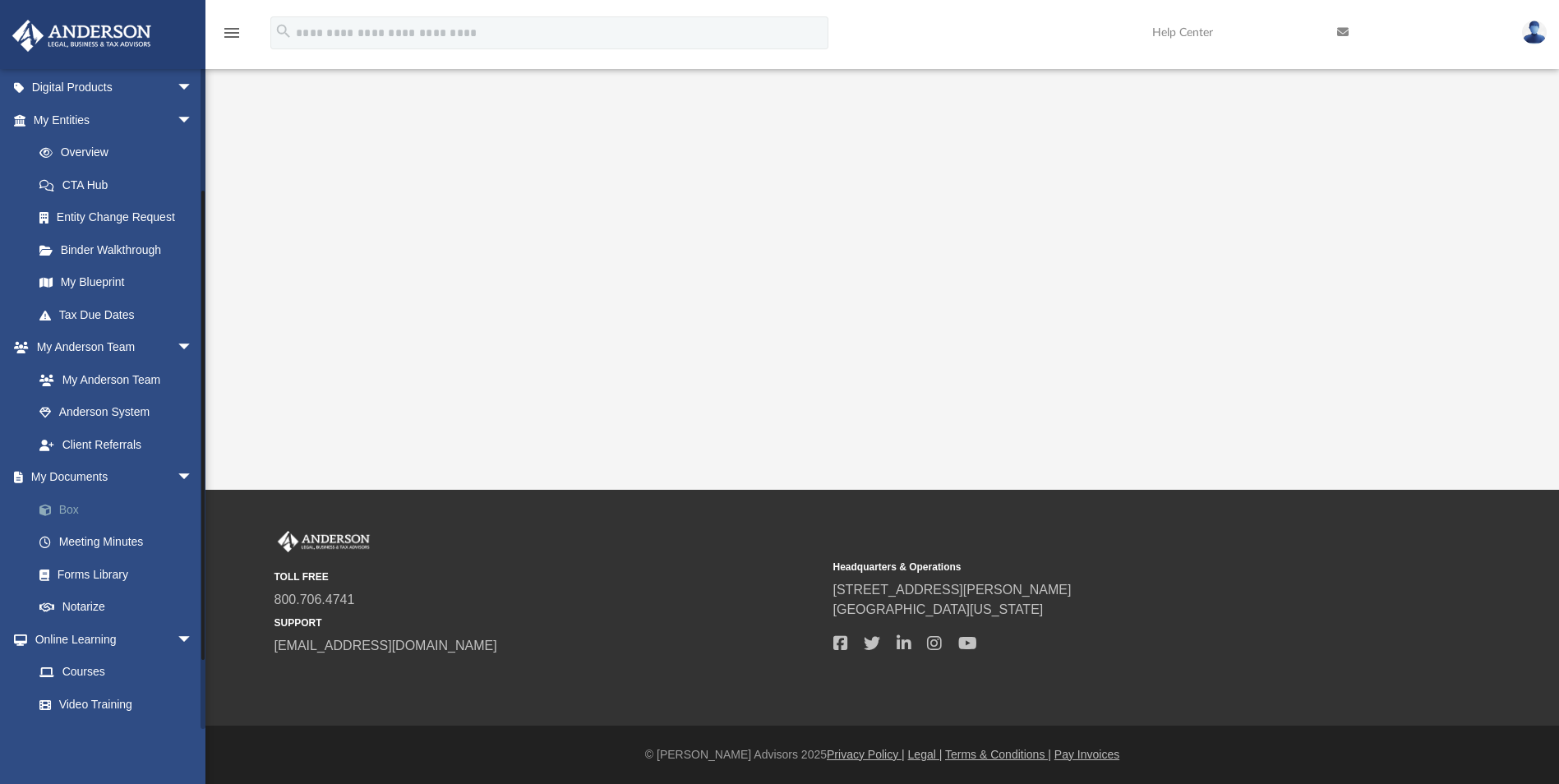
click at [69, 509] on link "Box" at bounding box center [120, 510] width 195 height 33
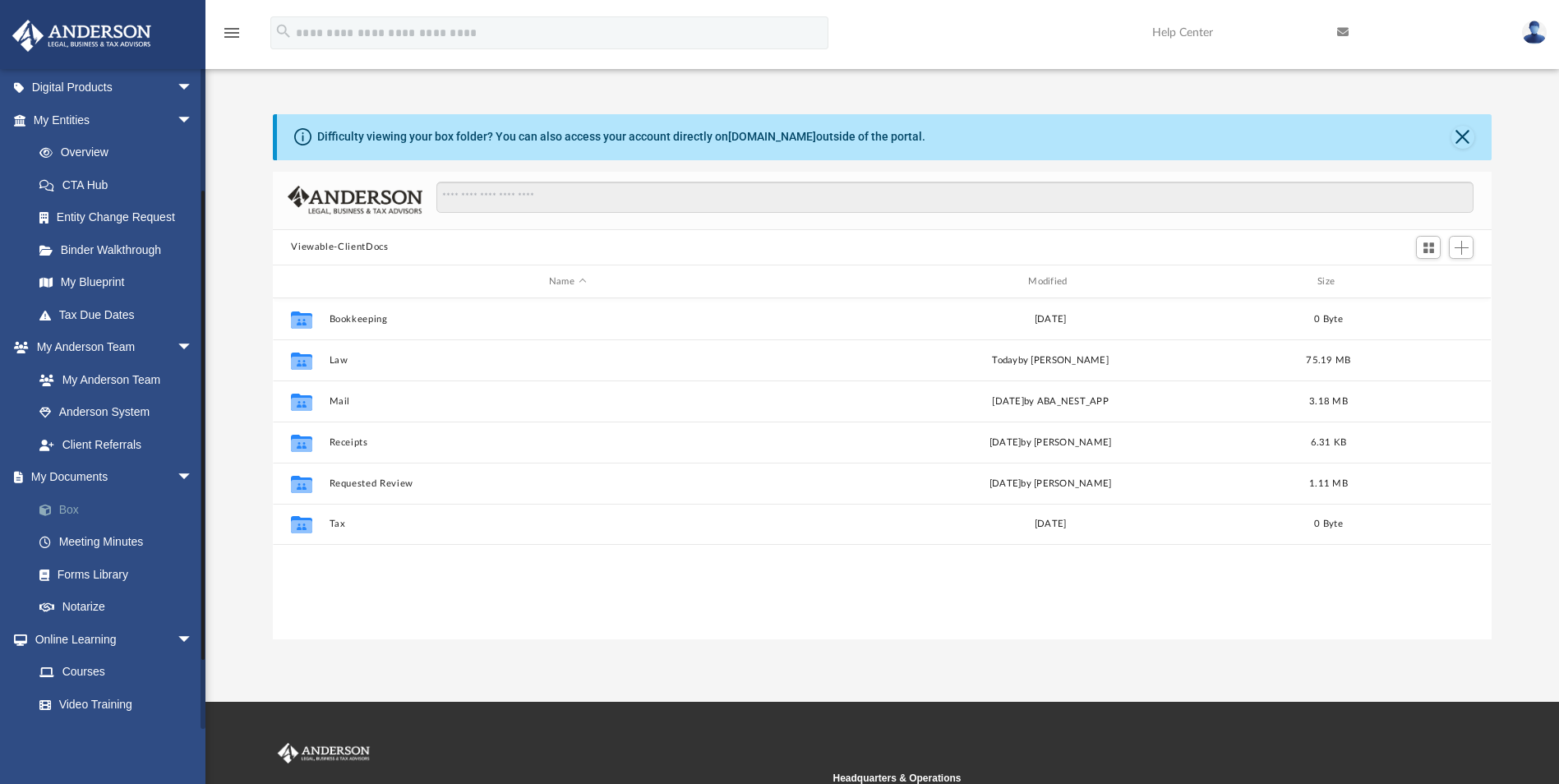
scroll to position [361, 1206]
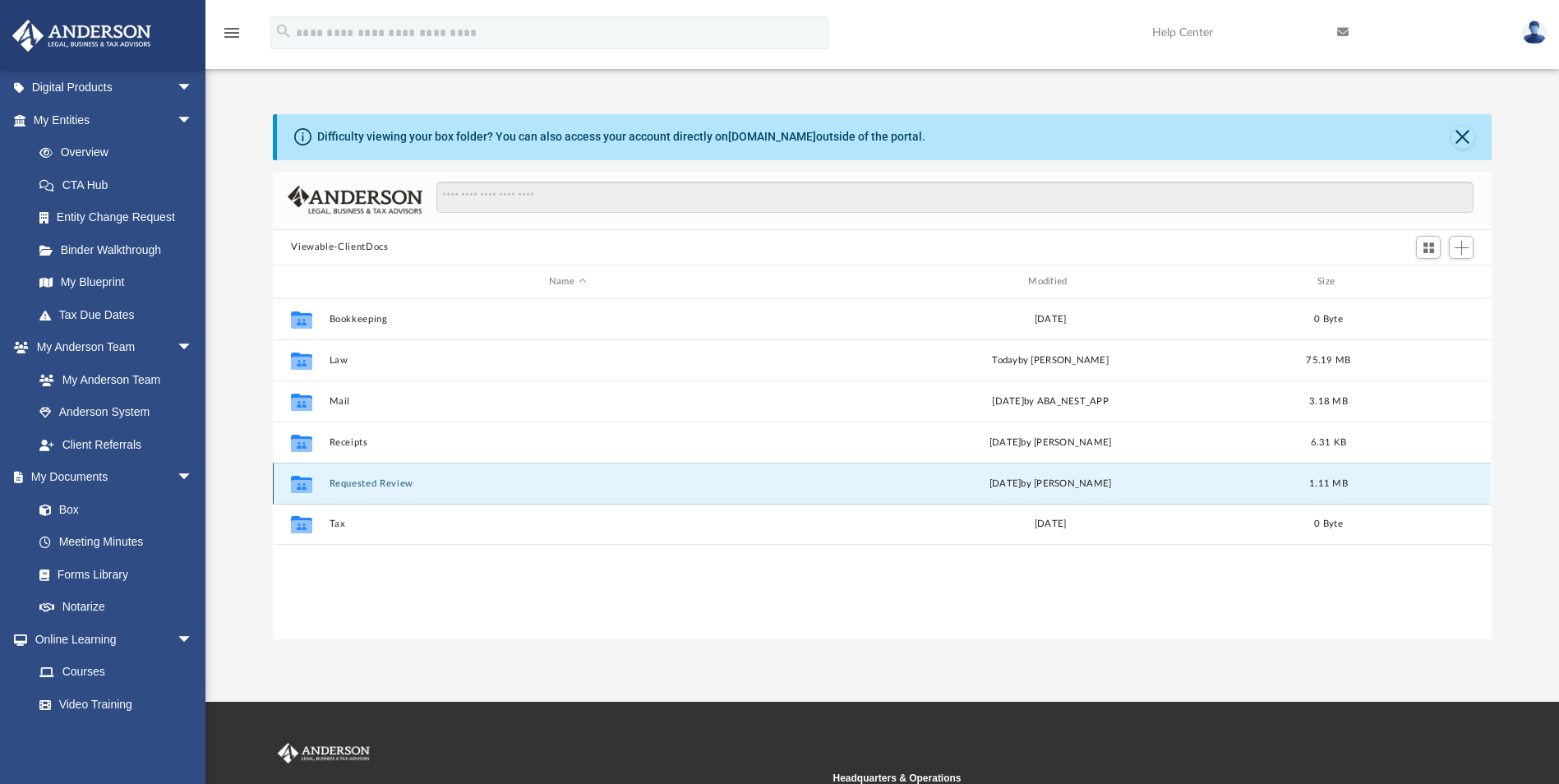
click at [353, 484] on button "Requested Review" at bounding box center [567, 483] width 476 height 10
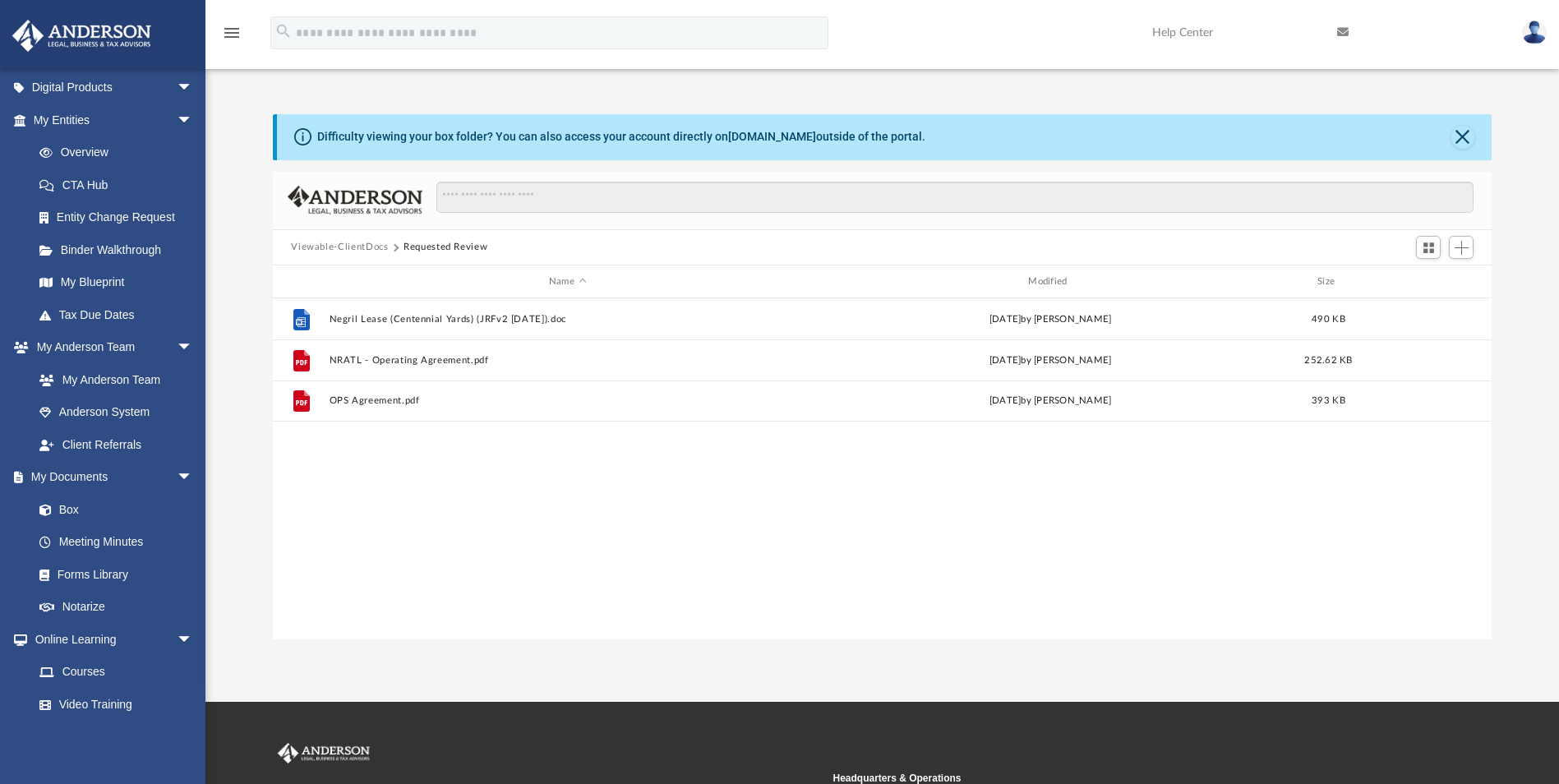
click at [367, 242] on button "Viewable-ClientDocs" at bounding box center [339, 247] width 97 height 15
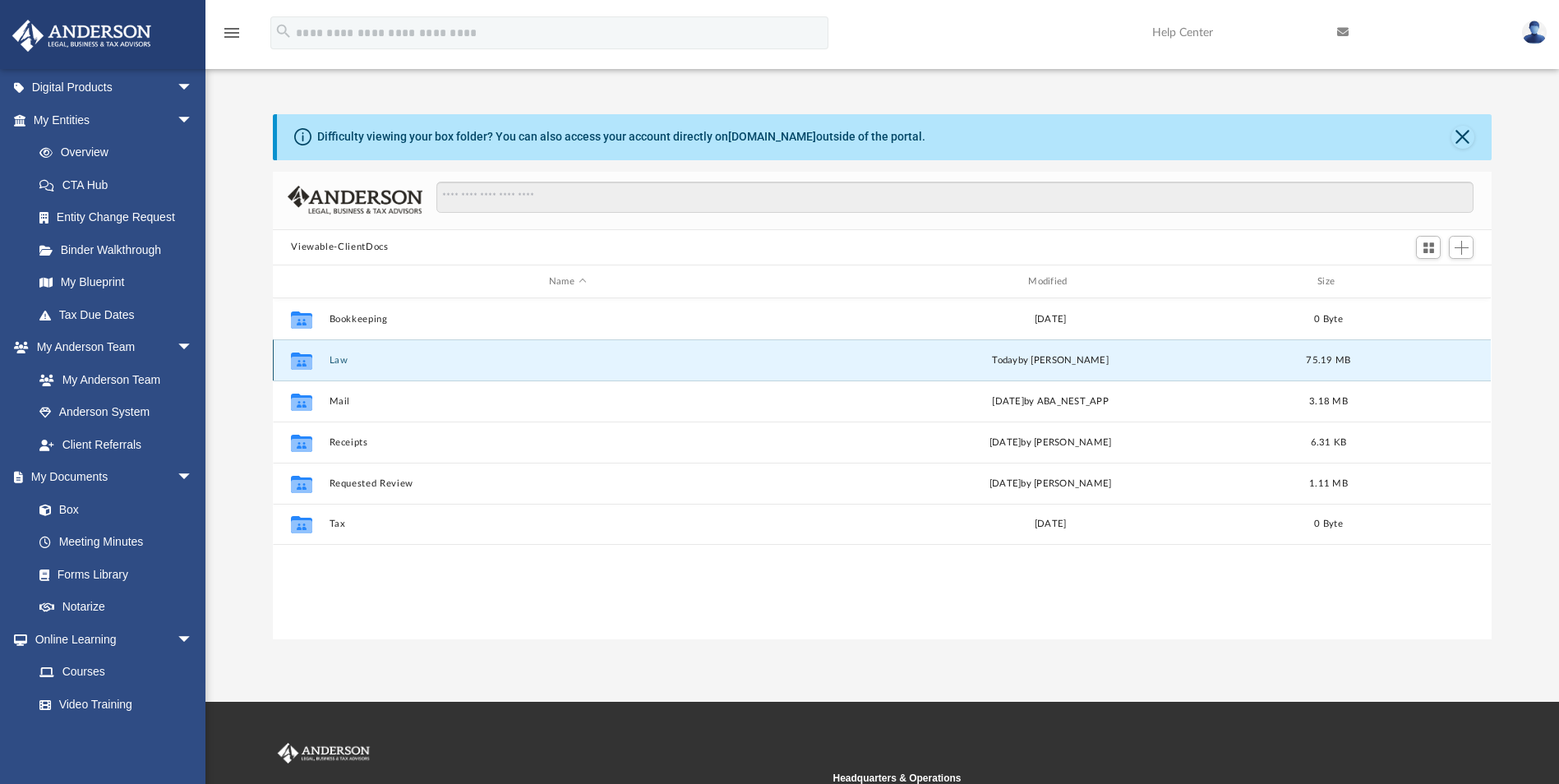
click at [340, 359] on button "Law" at bounding box center [567, 360] width 476 height 10
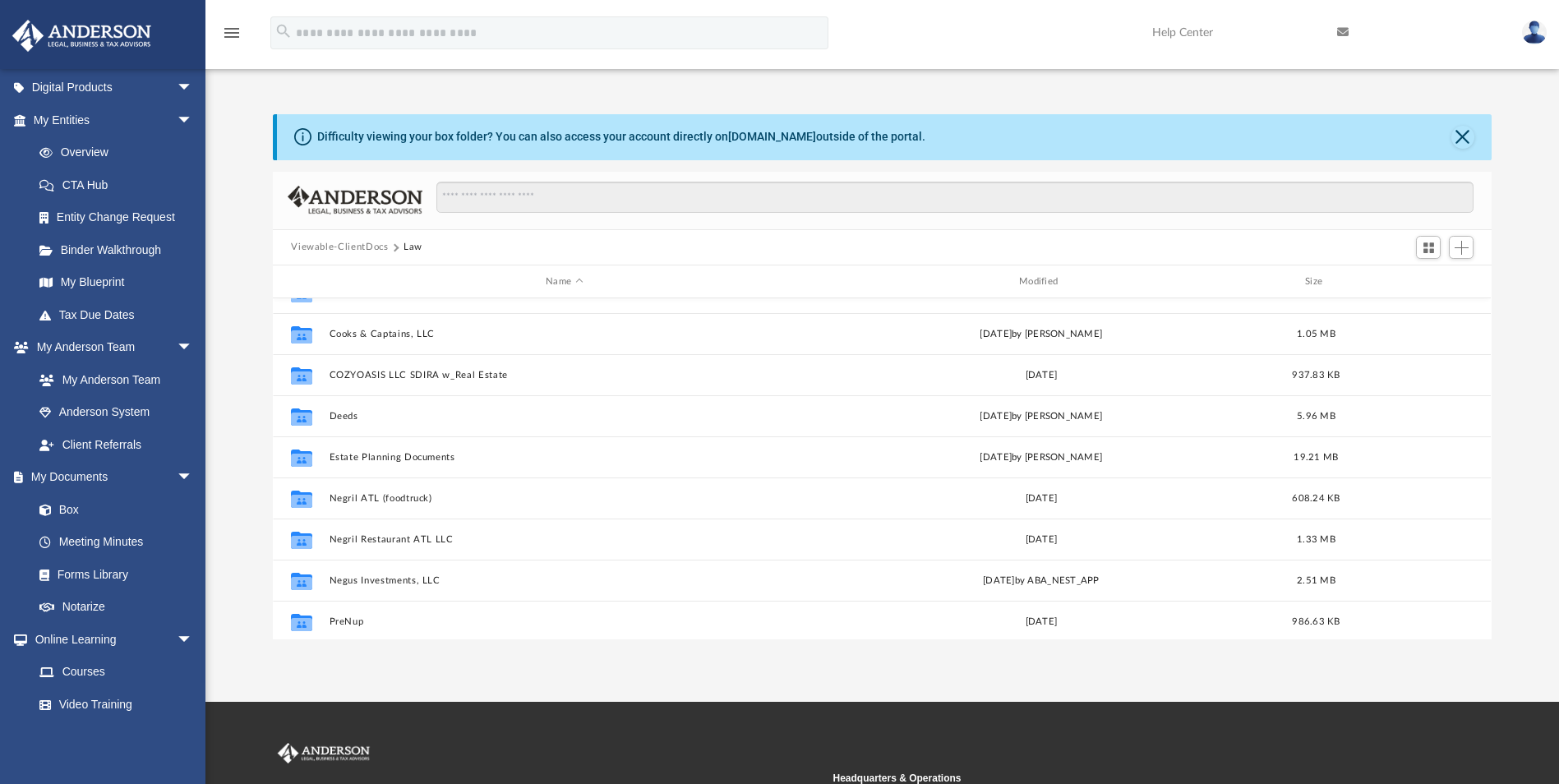
scroll to position [194, 0]
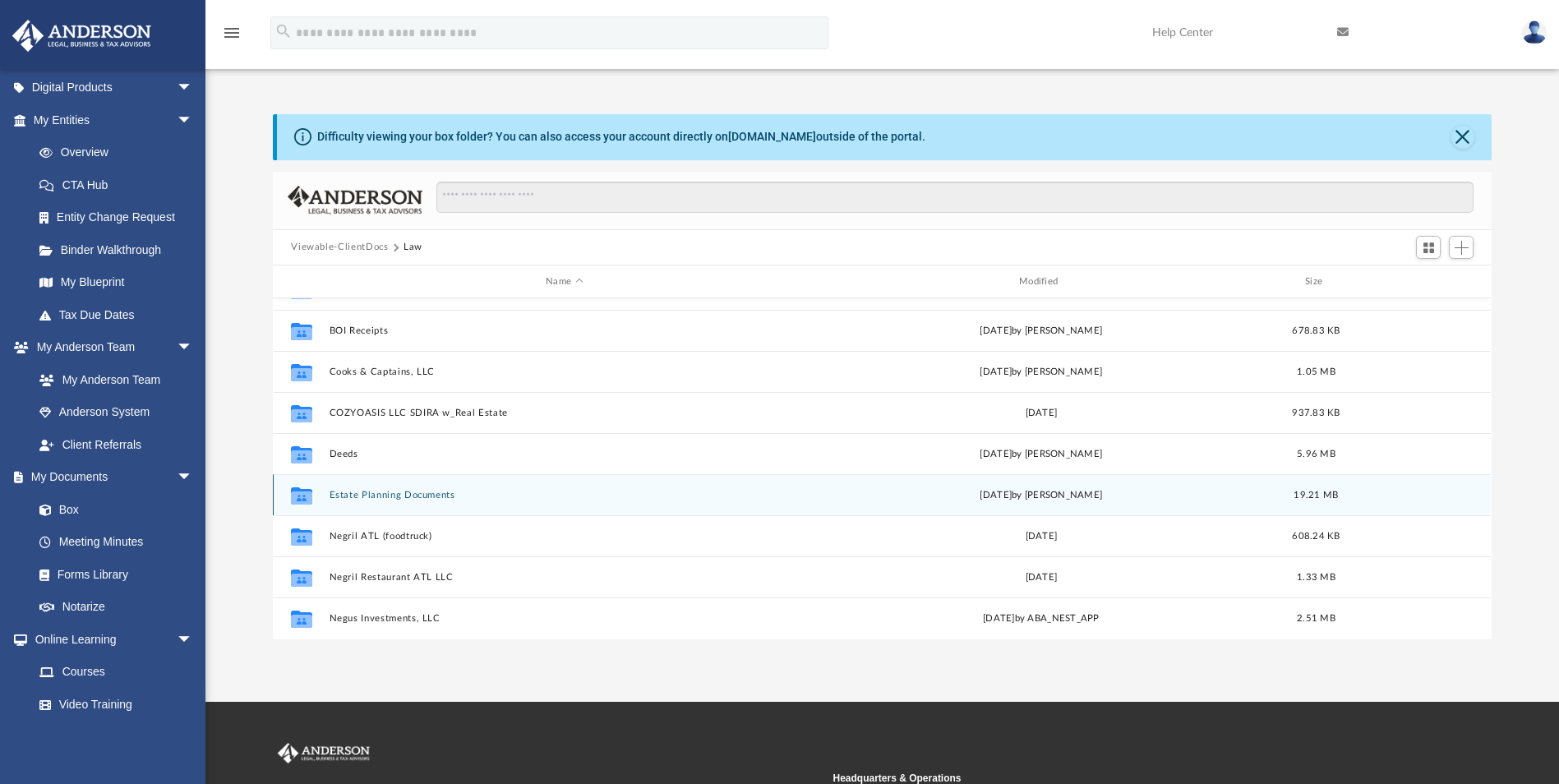
click at [366, 494] on button "Estate Planning Documents" at bounding box center [565, 495] width 470 height 10
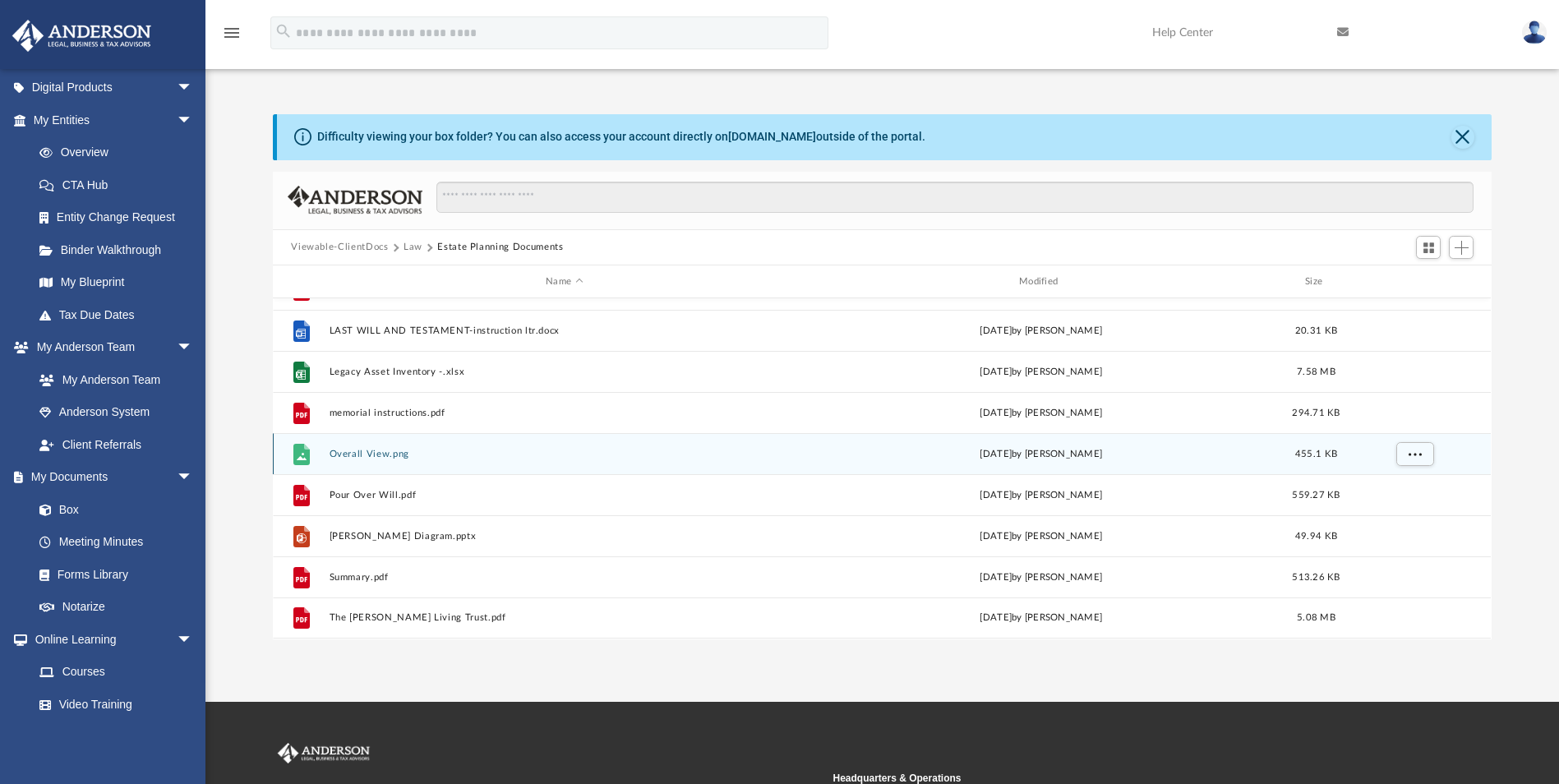
scroll to position [110, 0]
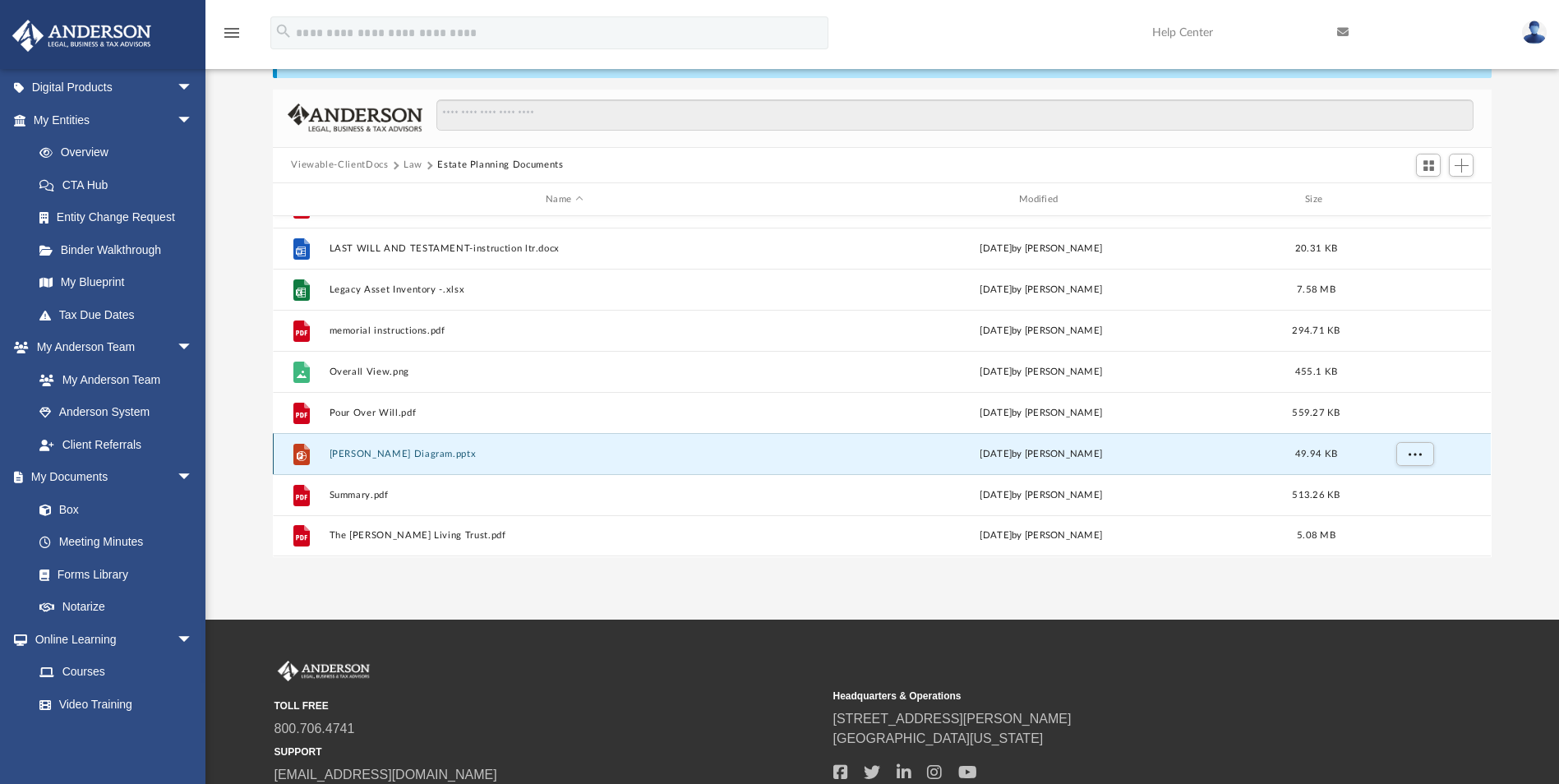
click at [391, 457] on button "[PERSON_NAME] Diagram.pptx" at bounding box center [565, 454] width 470 height 10
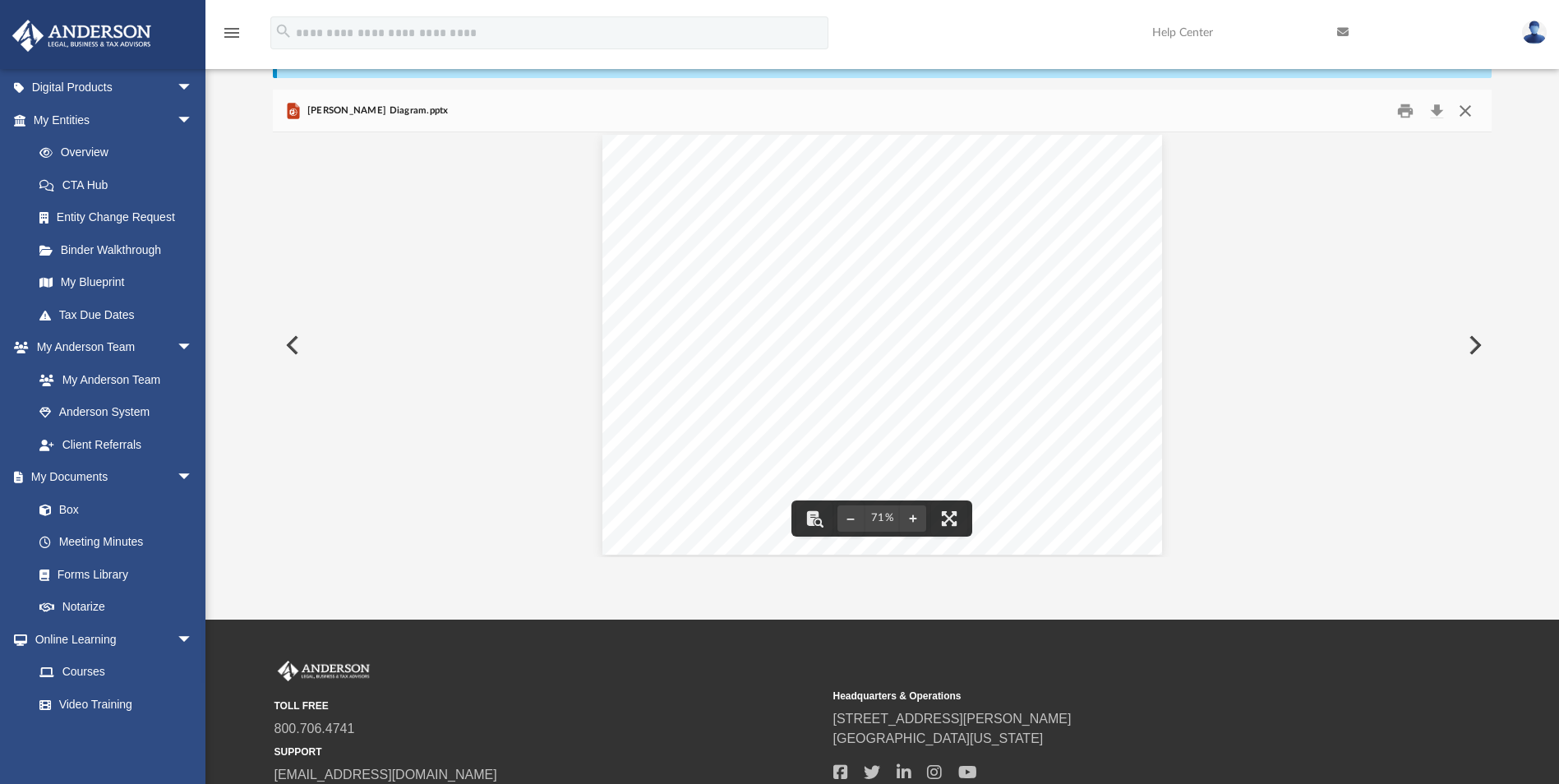
click at [1466, 112] on button "Close" at bounding box center [1465, 111] width 29 height 26
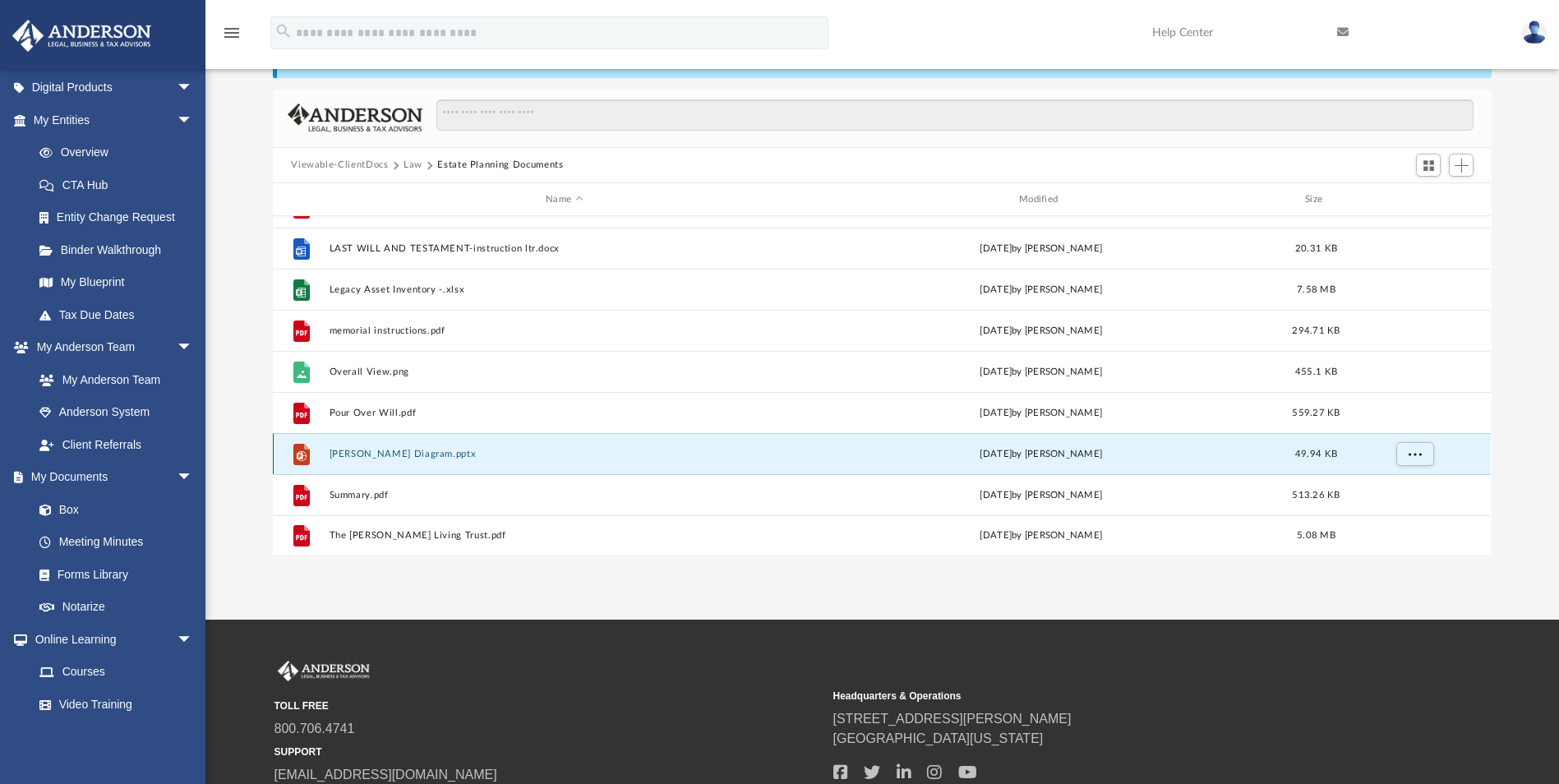
scroll to position [440, 0]
click at [349, 451] on button "Overall View.png" at bounding box center [565, 454] width 470 height 10
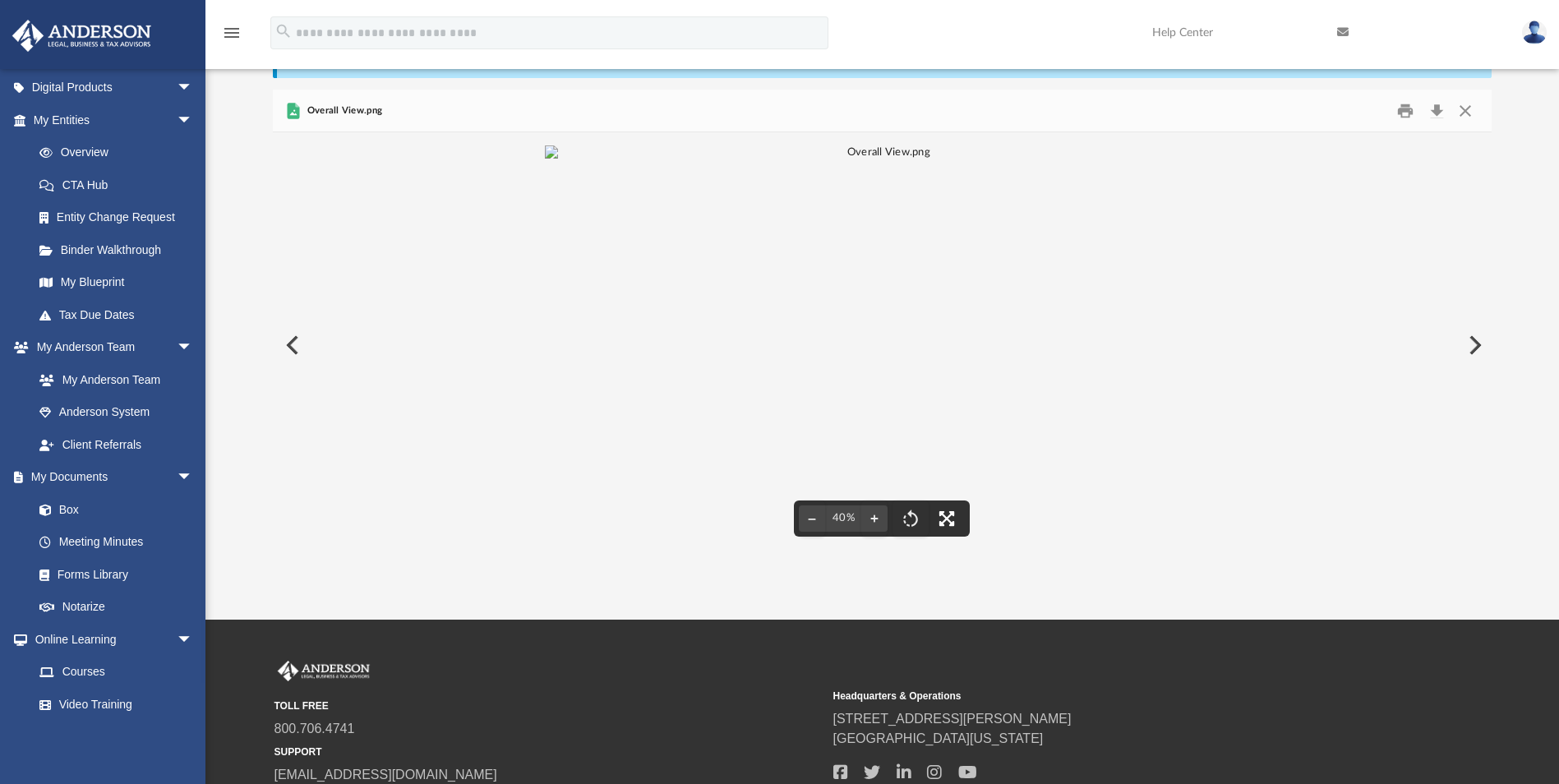
click at [947, 514] on button "File preview" at bounding box center [946, 518] width 36 height 36
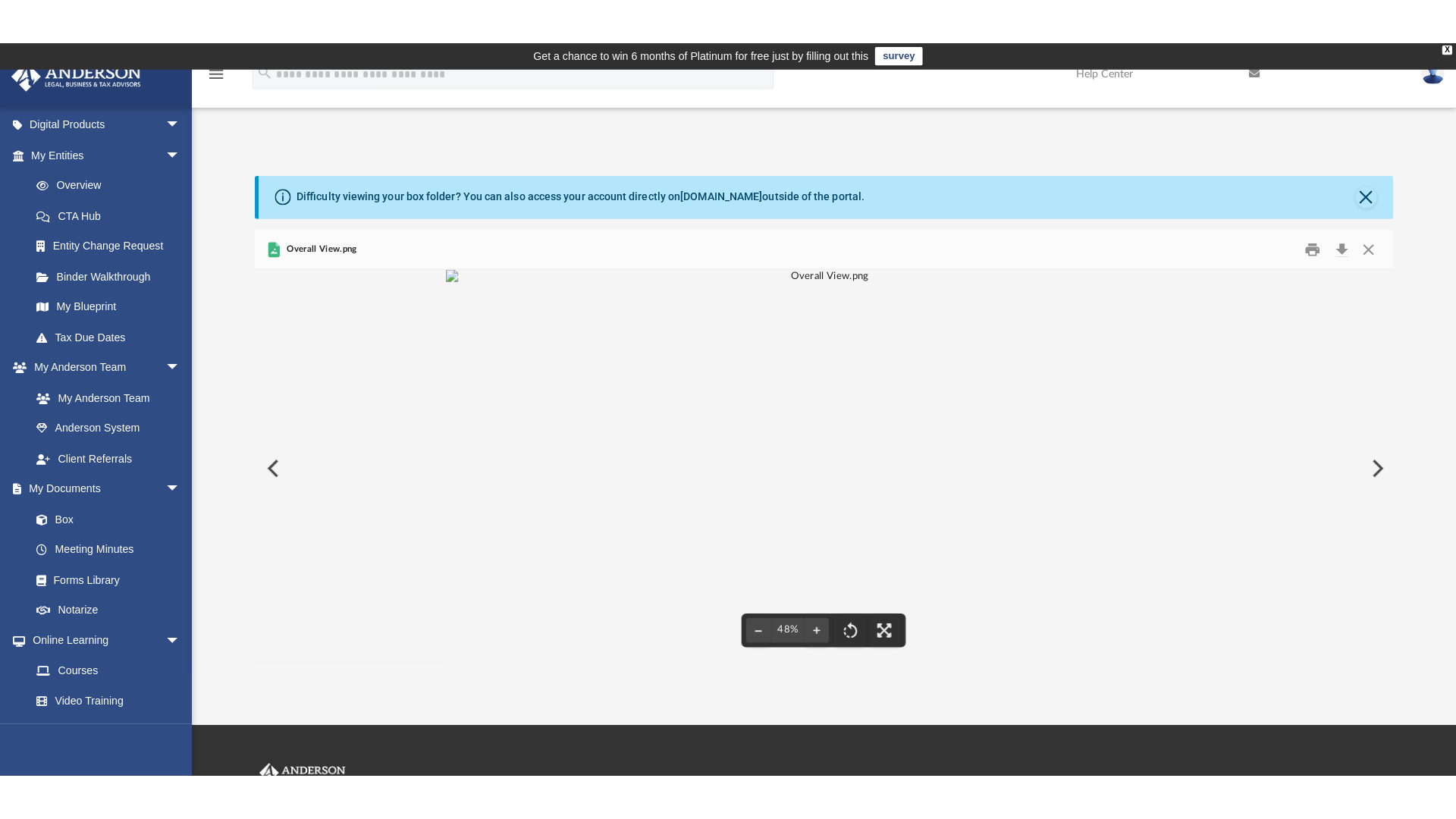
scroll to position [51, 0]
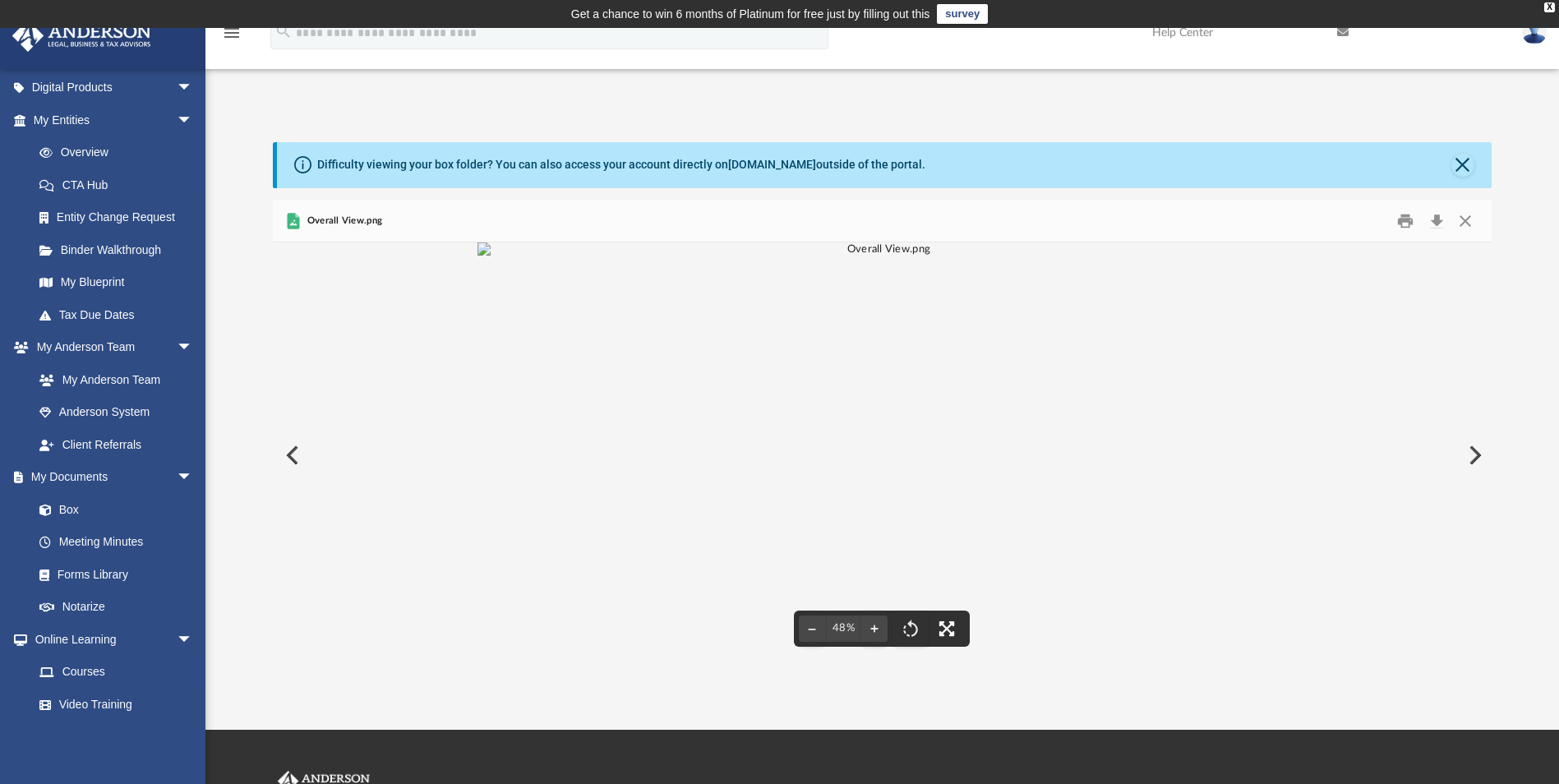
click at [946, 628] on button "File preview" at bounding box center [946, 629] width 36 height 36
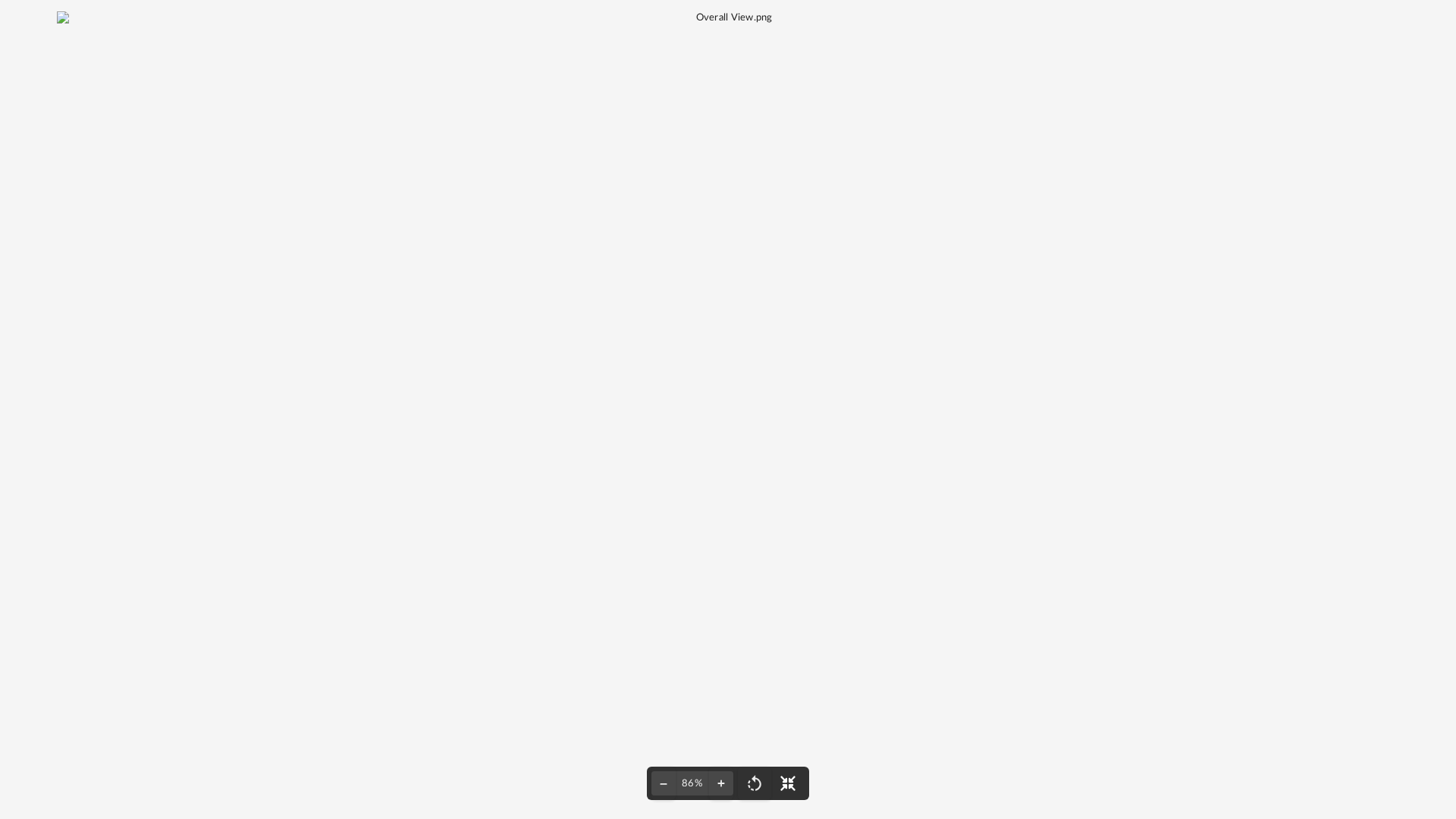
scroll to position [142, 0]
click at [1251, 25] on img "File preview" at bounding box center [728, 17] width 1343 height 13
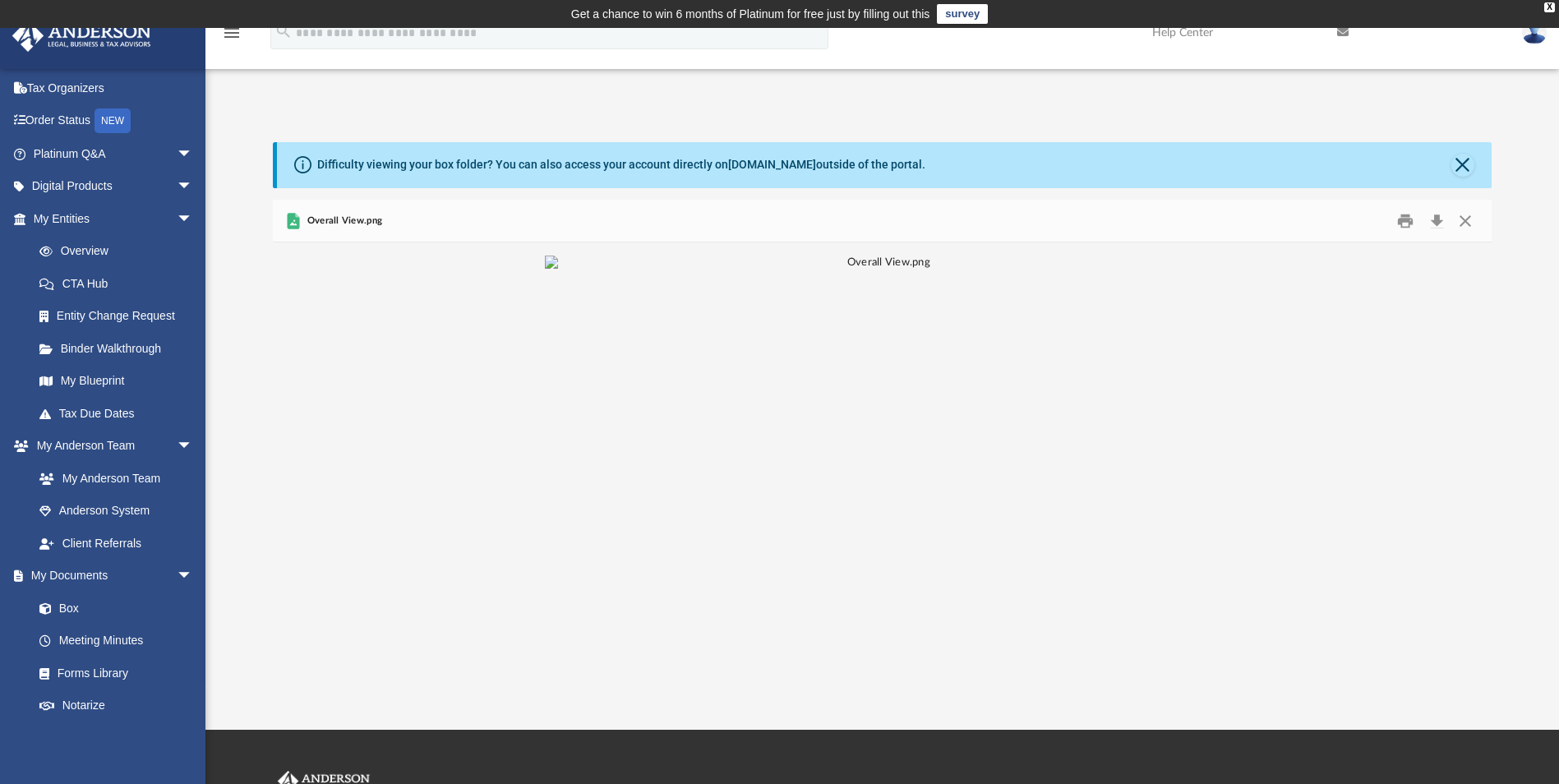
scroll to position [0, 0]
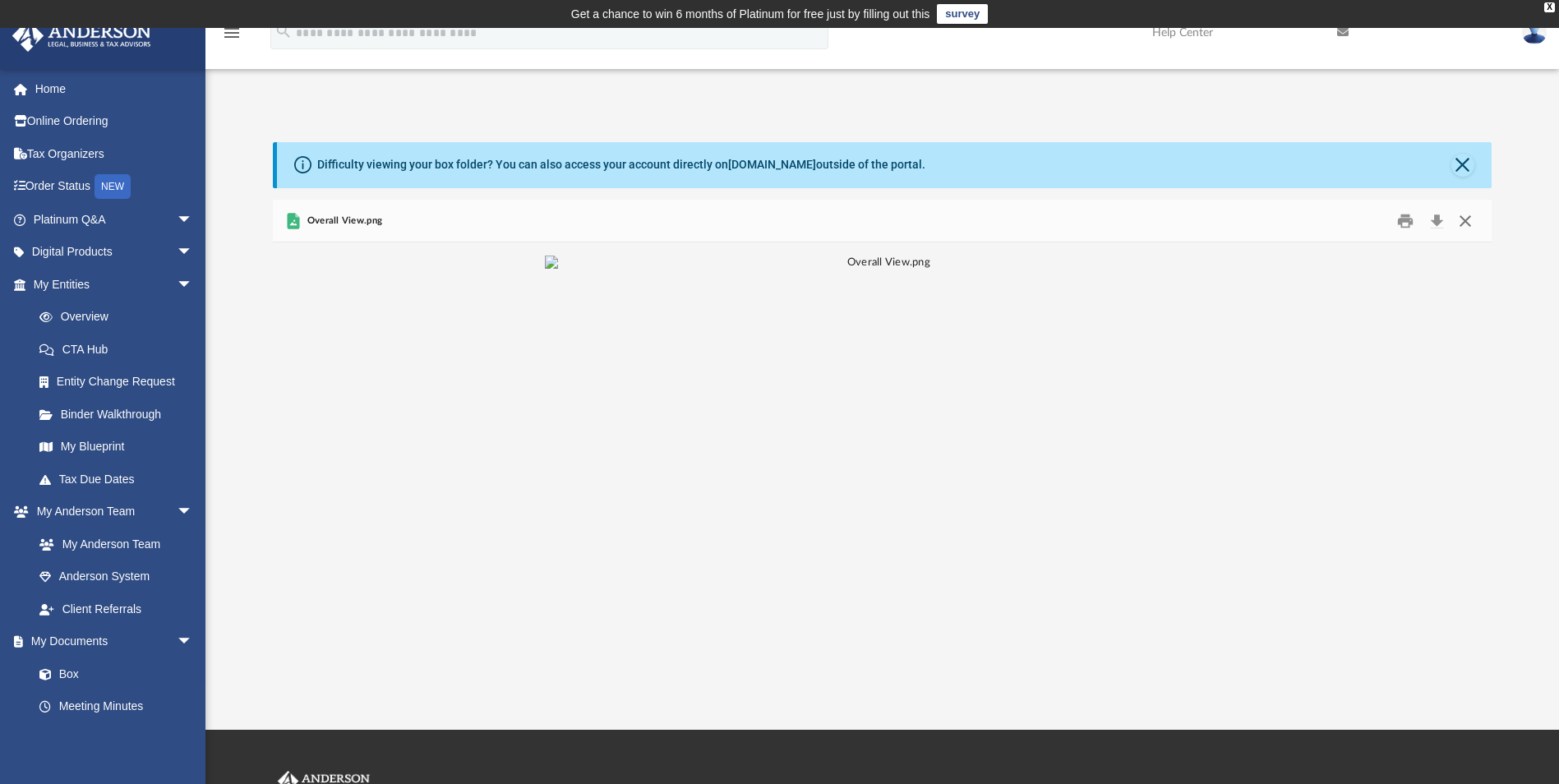
click at [1470, 217] on button "Close" at bounding box center [1465, 220] width 29 height 26
